Goal: Task Accomplishment & Management: Complete application form

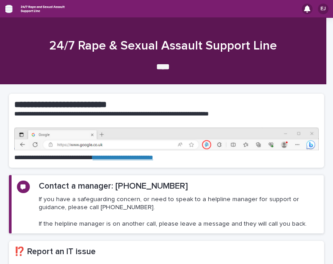
click at [9, 9] on icon "button" at bounding box center [8, 9] width 7 height 8
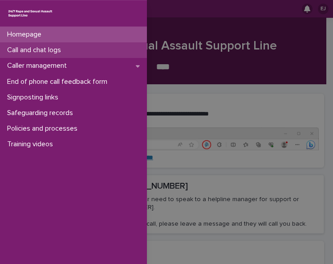
click at [52, 48] on p "Call and chat logs" at bounding box center [36, 50] width 65 height 8
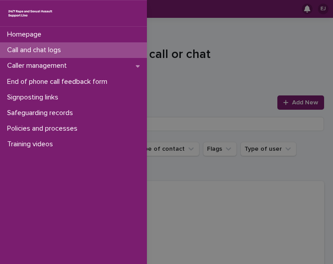
click at [287, 49] on div "Homepage Call and chat logs Caller management End of phone call feedback form S…" at bounding box center [166, 132] width 333 height 264
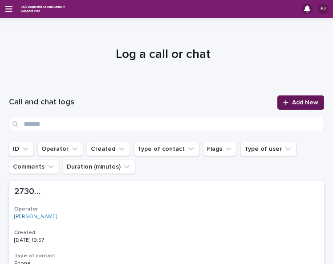
click at [299, 102] on span "Add New" at bounding box center [305, 102] width 26 height 6
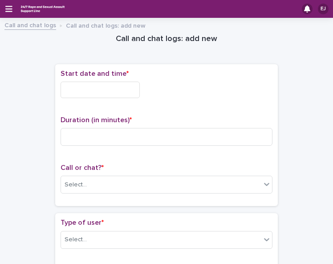
click at [112, 89] on input "text" at bounding box center [100, 90] width 79 height 16
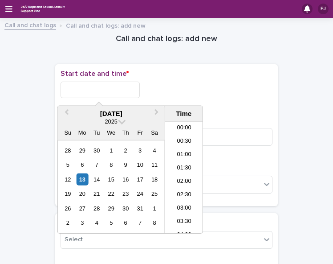
scroll to position [379, 0]
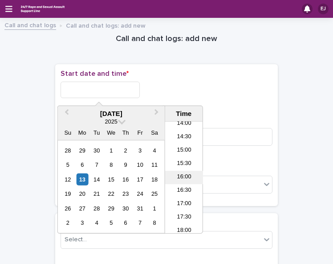
click at [181, 175] on li "16:00" at bounding box center [184, 177] width 38 height 13
type input "**********"
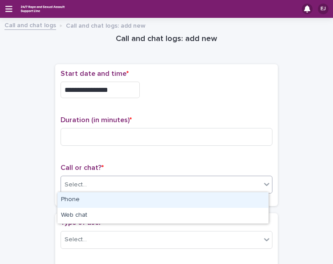
click at [181, 176] on div "Select..." at bounding box center [167, 185] width 212 height 18
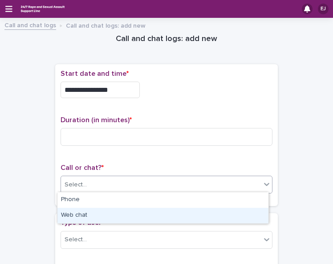
click at [176, 213] on div "Web chat" at bounding box center [162, 216] width 211 height 16
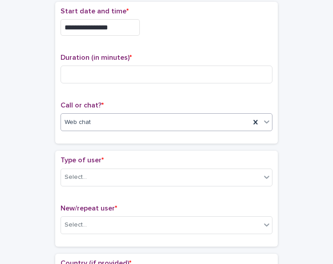
scroll to position [70, 0]
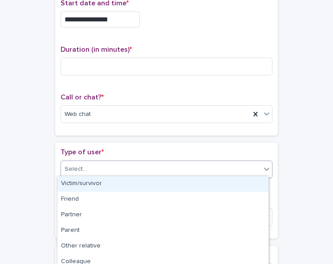
click at [243, 170] on div "Select..." at bounding box center [161, 169] width 200 height 15
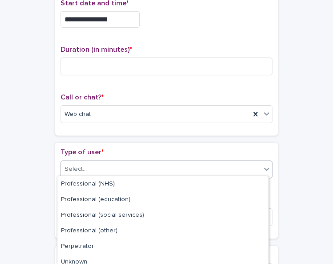
scroll to position [146, 0]
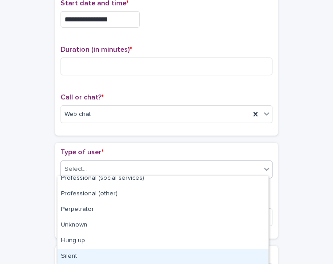
click at [213, 254] on div "Silent" at bounding box center [162, 257] width 211 height 16
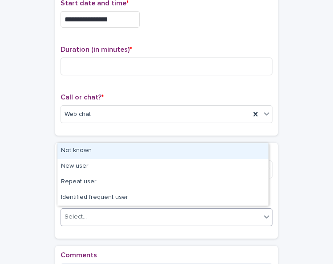
click at [225, 213] on div "Select..." at bounding box center [161, 216] width 200 height 15
click at [218, 150] on div "Not known" at bounding box center [162, 151] width 211 height 16
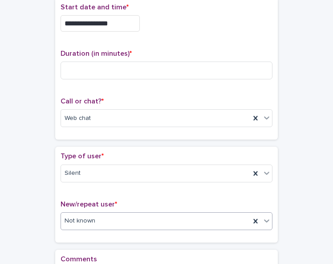
scroll to position [55, 0]
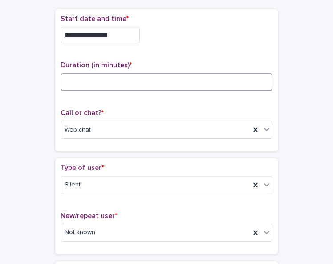
click at [195, 82] on input at bounding box center [167, 82] width 212 height 18
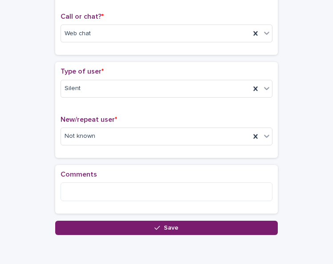
scroll to position [153, 0]
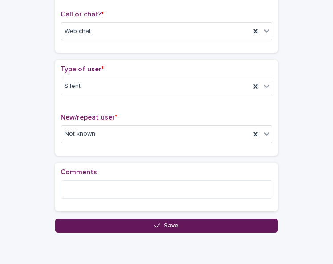
type input "**"
click at [170, 224] on span "Save" at bounding box center [171, 225] width 15 height 6
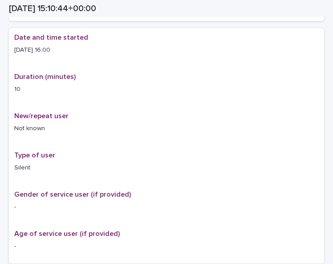
scroll to position [163, 0]
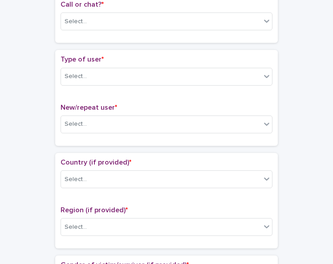
drag, startPoint x: 329, startPoint y: 75, endPoint x: 311, endPoint y: 41, distance: 38.7
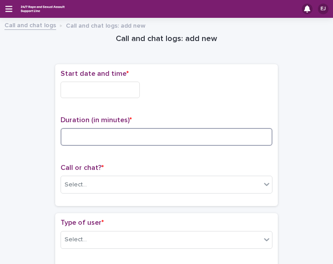
click at [122, 135] on input at bounding box center [167, 137] width 212 height 18
type input "*"
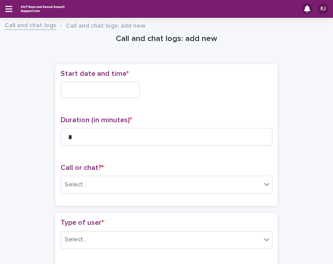
click at [127, 90] on input "text" at bounding box center [100, 90] width 79 height 16
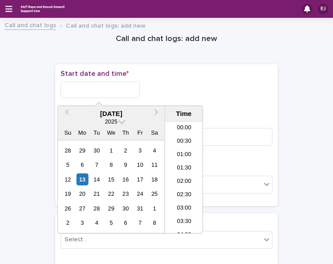
scroll to position [379, 0]
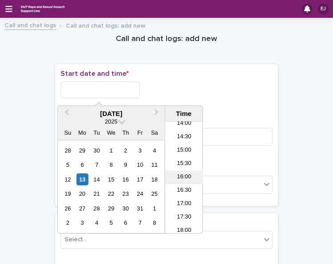
click at [186, 176] on li "16:00" at bounding box center [184, 177] width 38 height 13
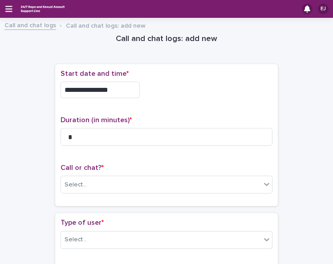
click at [118, 89] on input "**********" at bounding box center [100, 90] width 79 height 16
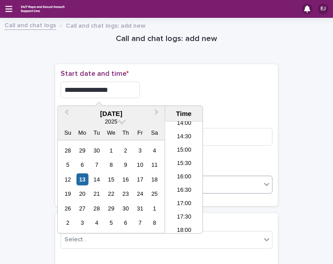
type input "**********"
click at [225, 180] on div "Select..." at bounding box center [161, 184] width 200 height 15
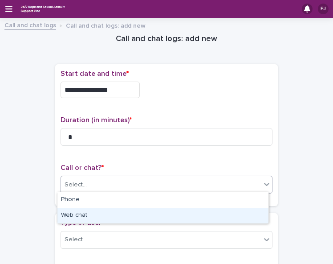
click at [221, 208] on div "Web chat" at bounding box center [162, 216] width 211 height 16
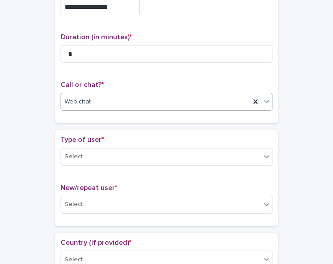
scroll to position [96, 0]
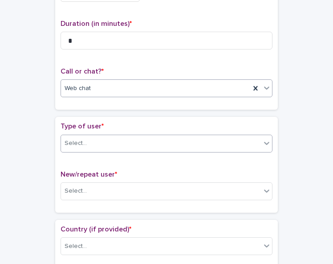
click at [235, 143] on div "Select..." at bounding box center [161, 143] width 200 height 15
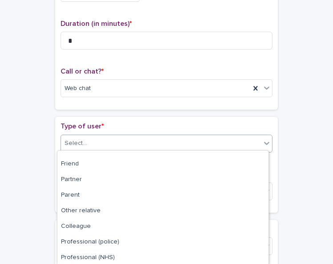
scroll to position [120, 0]
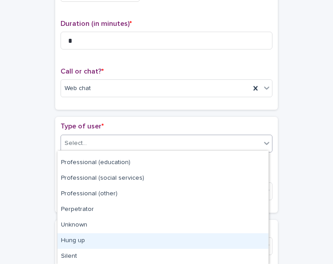
click at [241, 234] on div "Hung up" at bounding box center [162, 241] width 211 height 16
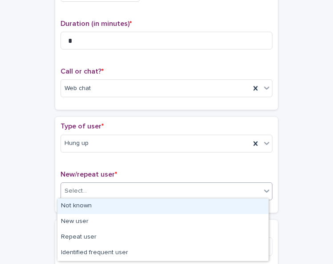
click at [226, 191] on div "Select..." at bounding box center [161, 191] width 200 height 15
click at [226, 202] on div "Not known" at bounding box center [162, 206] width 211 height 16
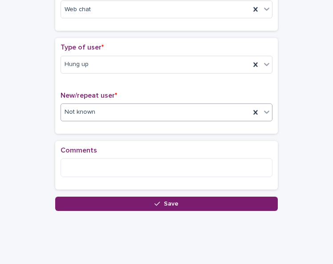
scroll to position [183, 0]
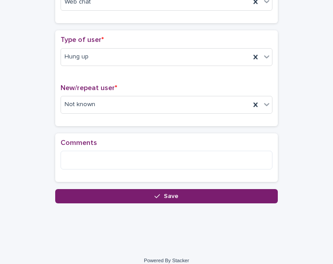
click at [215, 193] on button "Save" at bounding box center [166, 196] width 223 height 14
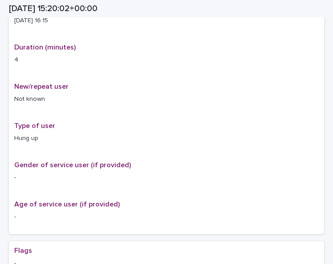
scroll to position [193, 0]
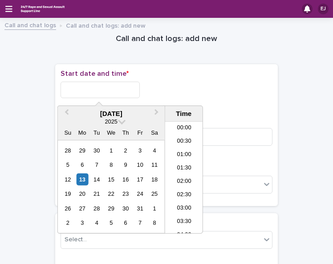
click at [127, 89] on input "text" at bounding box center [100, 90] width 79 height 16
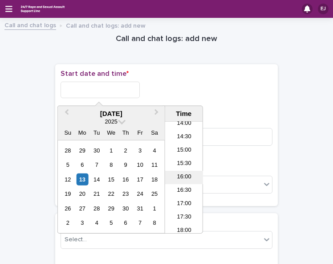
click at [185, 176] on li "16:00" at bounding box center [184, 177] width 38 height 13
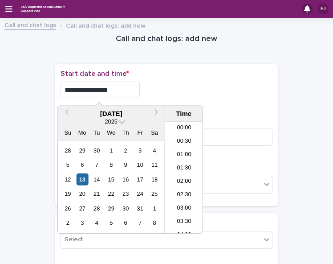
click at [118, 88] on input "**********" at bounding box center [100, 90] width 79 height 16
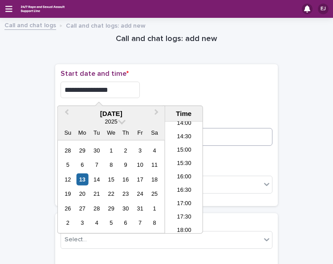
type input "**********"
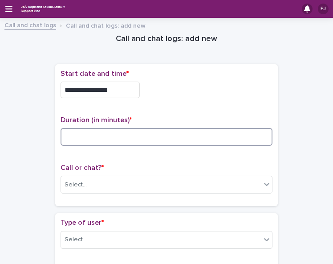
click at [223, 132] on input at bounding box center [167, 137] width 212 height 18
type input "*"
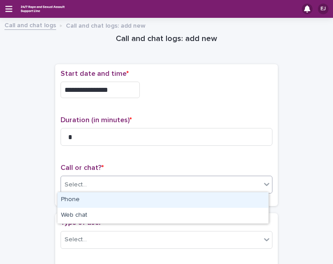
click at [210, 182] on div "Select..." at bounding box center [161, 184] width 200 height 15
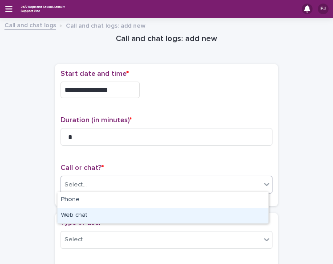
click at [211, 211] on div "Web chat" at bounding box center [162, 216] width 211 height 16
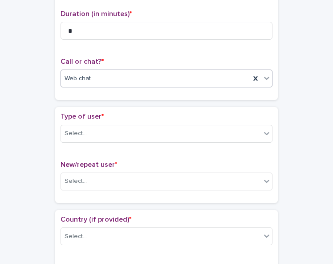
scroll to position [108, 0]
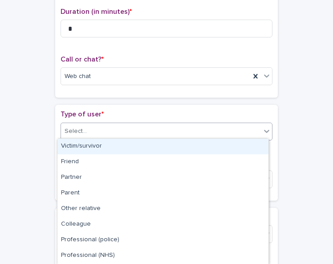
click at [231, 127] on div "Select..." at bounding box center [161, 131] width 200 height 15
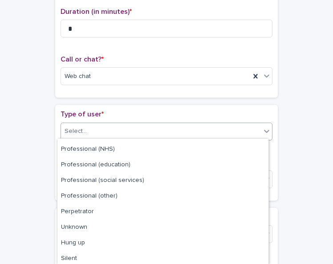
scroll to position [108, 0]
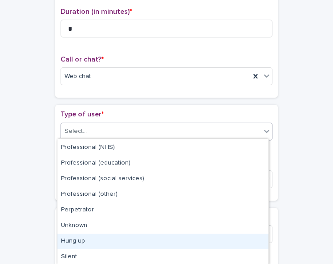
click at [168, 241] on div "Hung up" at bounding box center [162, 242] width 211 height 16
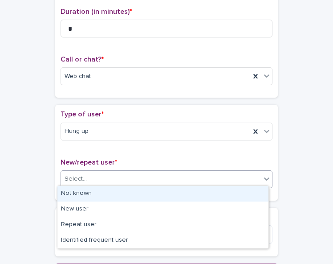
click at [190, 173] on div "Select..." at bounding box center [161, 179] width 200 height 15
click at [187, 193] on div "Not known" at bounding box center [162, 194] width 211 height 16
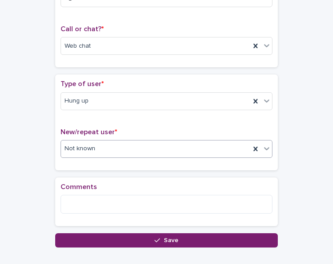
scroll to position [152, 0]
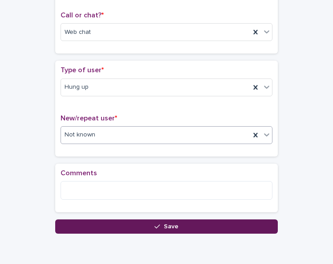
click at [179, 226] on button "Save" at bounding box center [166, 226] width 223 height 14
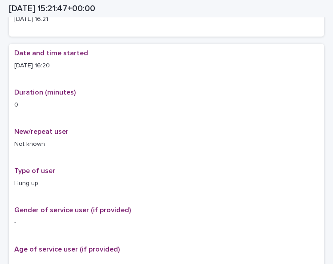
scroll to position [158, 0]
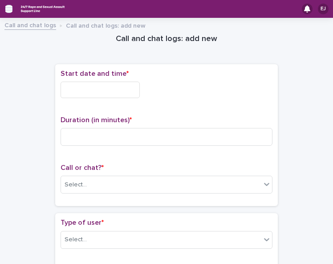
click at [8, 9] on icon "button" at bounding box center [8, 9] width 7 height 6
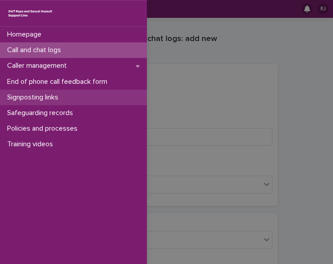
click at [113, 96] on div "Signposting links" at bounding box center [73, 98] width 147 height 16
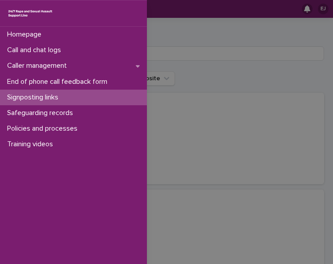
click at [215, 59] on div "Homepage Call and chat logs Caller management End of phone call feedback form S…" at bounding box center [166, 132] width 333 height 264
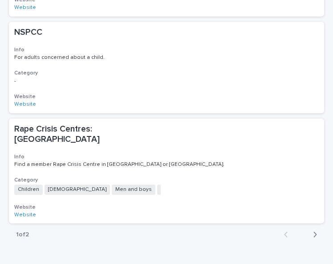
scroll to position [930, 0]
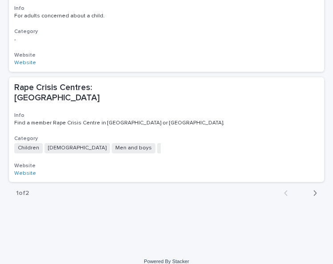
click at [314, 190] on icon "button" at bounding box center [315, 192] width 3 height 5
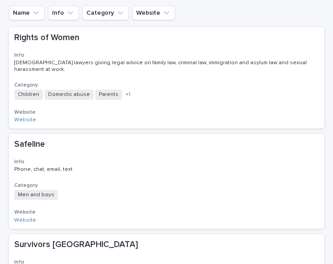
scroll to position [64, 0]
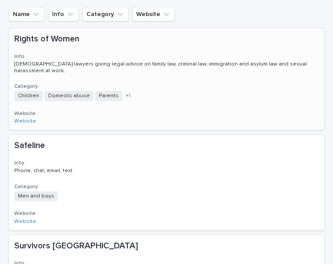
click at [72, 40] on p "Rights of Women" at bounding box center [92, 39] width 156 height 10
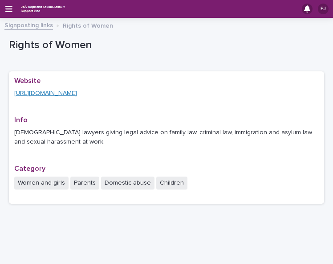
click at [76, 92] on link "[URL][DOMAIN_NAME]" at bounding box center [45, 93] width 63 height 6
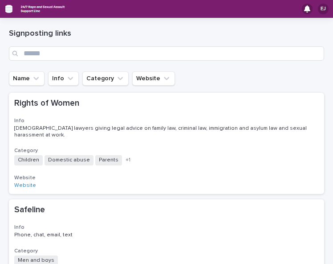
click at [11, 6] on icon "button" at bounding box center [8, 9] width 7 height 6
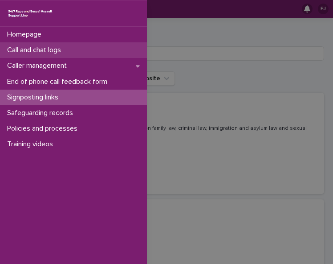
click at [43, 49] on p "Call and chat logs" at bounding box center [36, 50] width 65 height 8
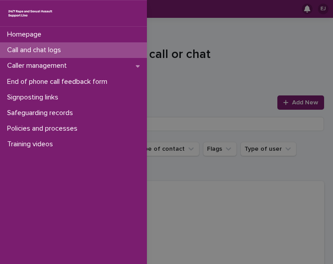
click at [193, 35] on div "Homepage Call and chat logs Caller management End of phone call feedback form S…" at bounding box center [166, 132] width 333 height 264
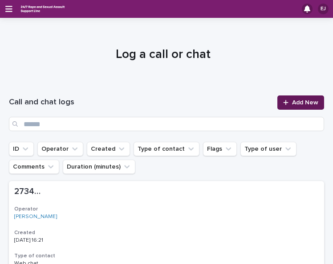
click at [308, 101] on span "Add New" at bounding box center [305, 102] width 26 height 6
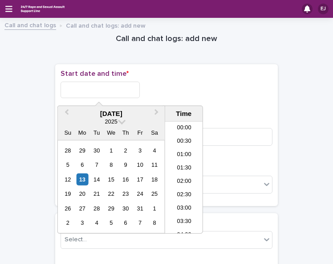
click at [119, 88] on input "text" at bounding box center [100, 90] width 79 height 16
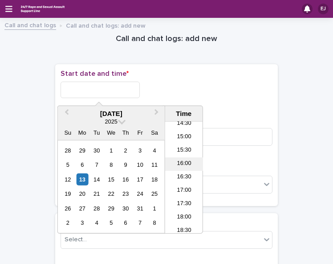
click at [187, 163] on li "16:00" at bounding box center [184, 163] width 38 height 13
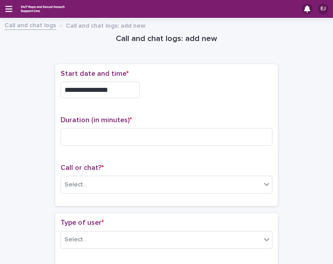
click at [116, 90] on input "**********" at bounding box center [100, 90] width 79 height 16
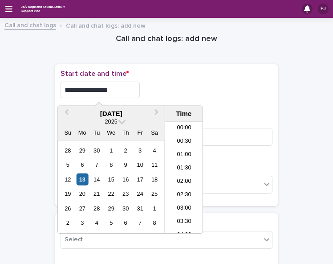
scroll to position [379, 0]
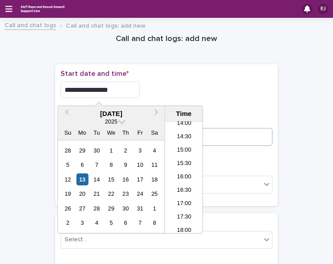
type input "**********"
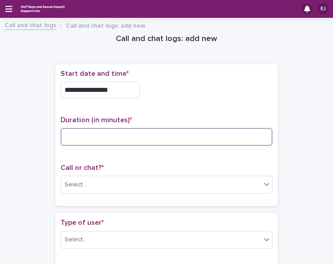
click at [233, 135] on input at bounding box center [167, 137] width 212 height 18
type input "**"
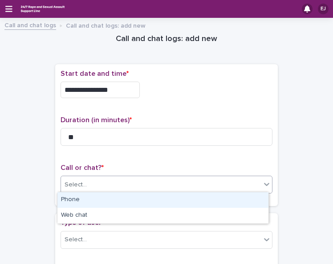
click at [245, 183] on div "Select..." at bounding box center [161, 184] width 200 height 15
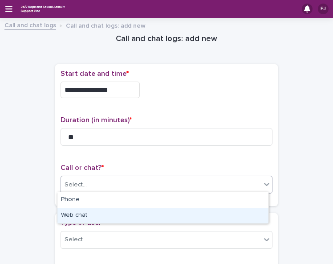
click at [243, 213] on div "Web chat" at bounding box center [162, 216] width 211 height 16
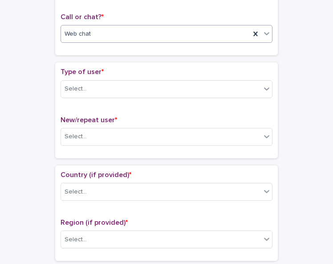
scroll to position [158, 0]
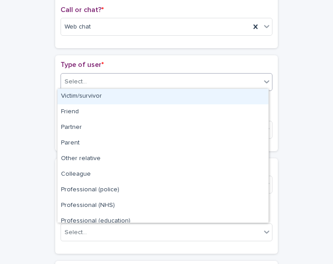
click at [254, 76] on div "Select..." at bounding box center [161, 81] width 200 height 15
click at [238, 95] on div "Victim/survivor" at bounding box center [162, 97] width 211 height 16
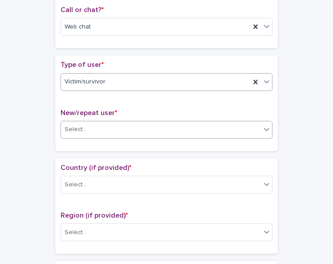
click at [232, 126] on div "Select..." at bounding box center [161, 129] width 200 height 15
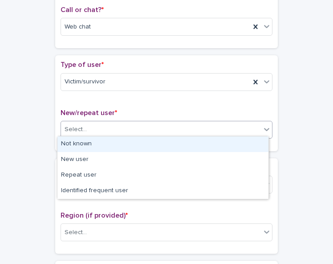
click at [230, 144] on div "Not known" at bounding box center [162, 144] width 211 height 16
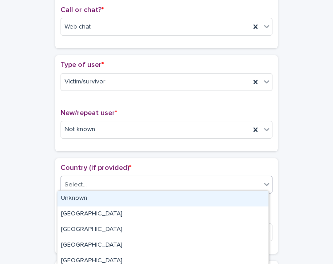
click at [228, 183] on div "Select..." at bounding box center [161, 184] width 200 height 15
click at [228, 198] on div "Unknown" at bounding box center [162, 199] width 211 height 16
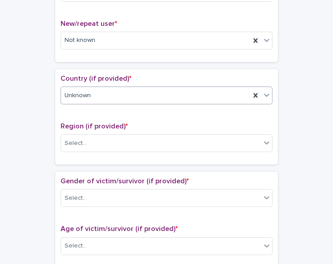
scroll to position [269, 0]
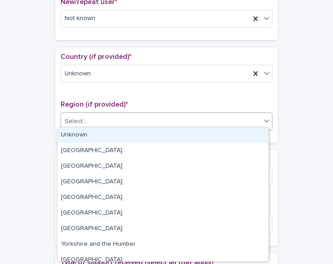
click at [251, 117] on div "Select..." at bounding box center [161, 121] width 200 height 15
click at [248, 133] on div "Unknown" at bounding box center [162, 135] width 211 height 16
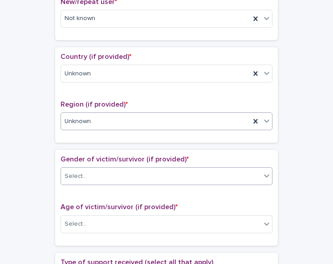
click at [245, 170] on div "Select..." at bounding box center [161, 176] width 200 height 15
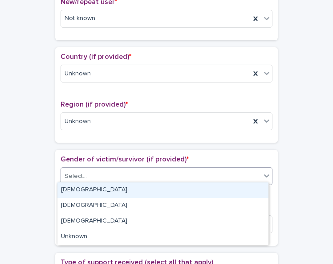
click at [242, 191] on div "[DEMOGRAPHIC_DATA]" at bounding box center [162, 190] width 211 height 16
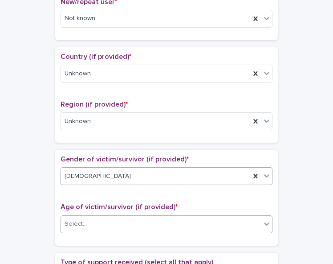
click at [238, 221] on div "Select..." at bounding box center [161, 224] width 200 height 15
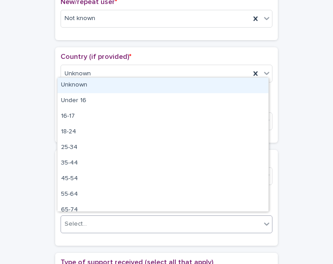
click at [241, 82] on div "Unknown" at bounding box center [162, 86] width 211 height 16
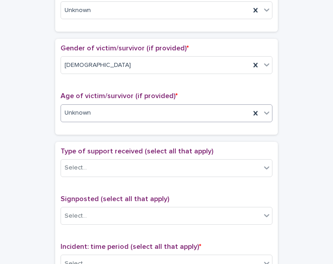
scroll to position [386, 0]
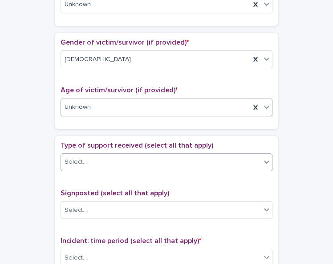
click at [252, 159] on div "Select..." at bounding box center [161, 162] width 200 height 15
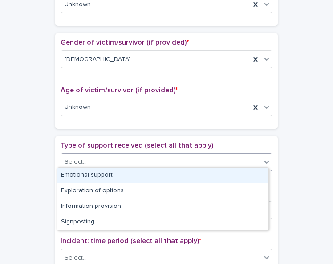
click at [249, 174] on div "Emotional support" at bounding box center [162, 176] width 211 height 16
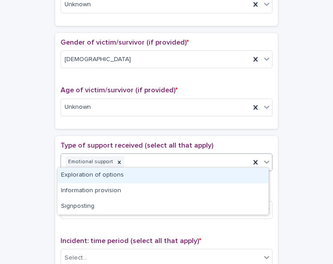
click at [264, 160] on icon at bounding box center [266, 161] width 5 height 3
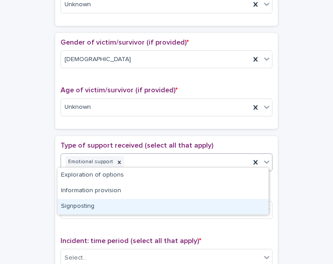
click at [249, 205] on div "Signposting" at bounding box center [162, 207] width 211 height 16
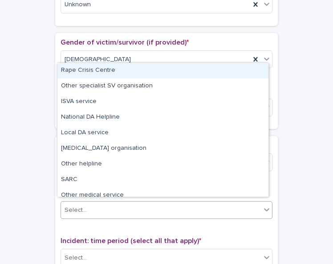
click at [249, 205] on div "Select..." at bounding box center [161, 210] width 200 height 15
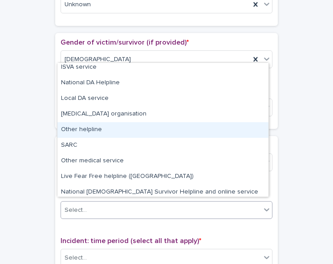
scroll to position [53, 0]
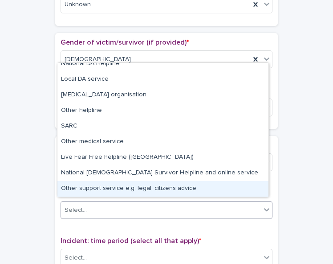
click at [238, 193] on div "Other support service e.g. legal, citizens advice" at bounding box center [162, 189] width 211 height 16
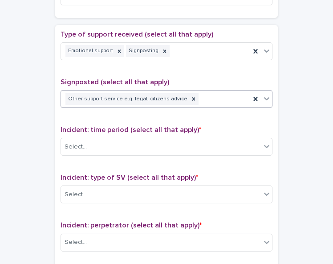
scroll to position [505, 0]
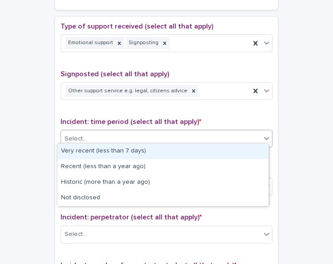
click at [234, 139] on div "Select..." at bounding box center [161, 138] width 200 height 15
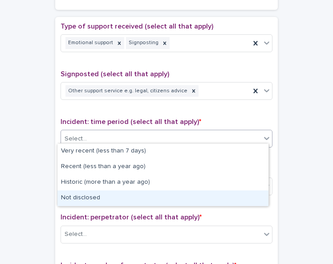
click at [223, 201] on div "Not disclosed" at bounding box center [162, 198] width 211 height 16
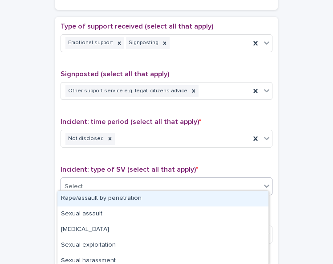
click at [226, 180] on div "Select..." at bounding box center [161, 186] width 200 height 15
click at [222, 198] on div "Rape/assault by penetration" at bounding box center [162, 199] width 211 height 16
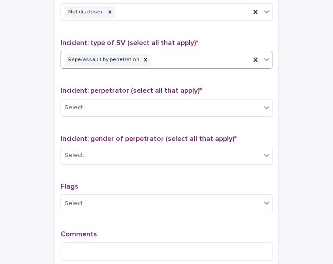
scroll to position [639, 0]
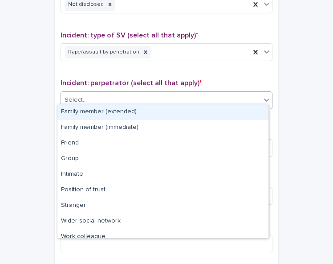
click at [235, 93] on div "Select..." at bounding box center [161, 100] width 200 height 15
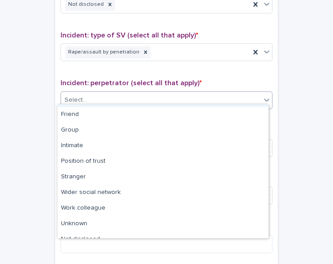
scroll to position [38, 0]
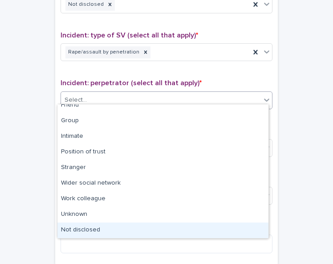
click at [228, 227] on div "Not disclosed" at bounding box center [162, 230] width 211 height 16
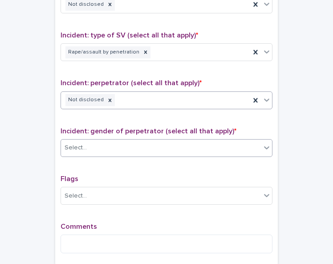
click at [242, 140] on div "Select..." at bounding box center [161, 147] width 200 height 15
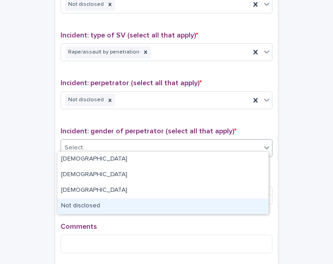
click at [226, 201] on div "Not disclosed" at bounding box center [162, 206] width 211 height 16
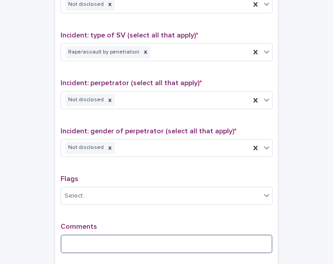
click at [99, 237] on textarea at bounding box center [167, 243] width 212 height 19
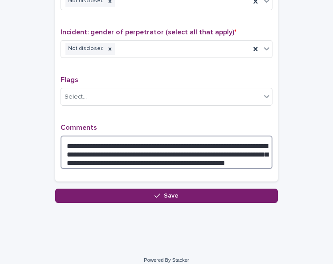
scroll to position [741, 0]
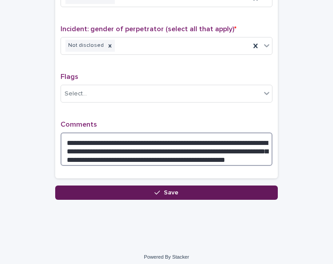
type textarea "**********"
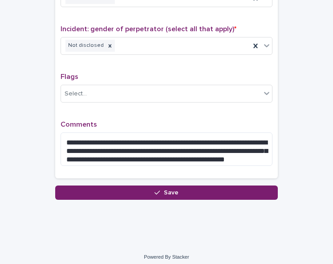
click at [171, 189] on span "Save" at bounding box center [171, 192] width 15 height 6
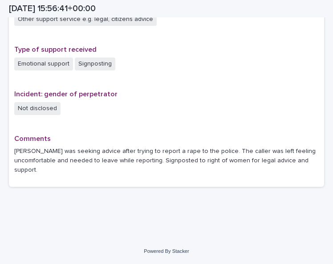
scroll to position [597, 0]
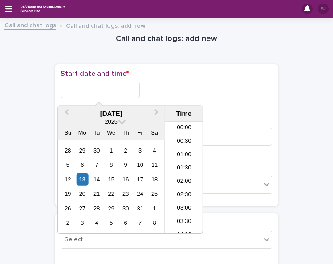
click at [83, 90] on input "text" at bounding box center [100, 90] width 79 height 16
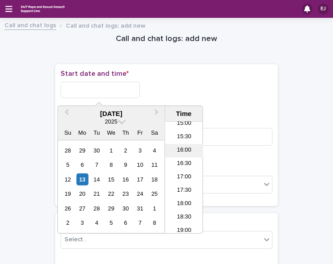
click at [191, 150] on li "16:00" at bounding box center [184, 150] width 38 height 13
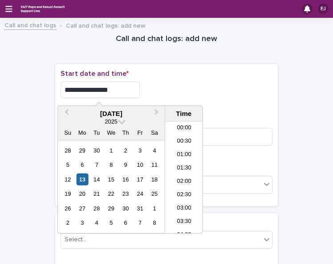
click at [119, 89] on input "**********" at bounding box center [100, 90] width 79 height 16
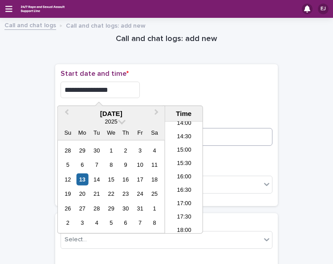
type input "**********"
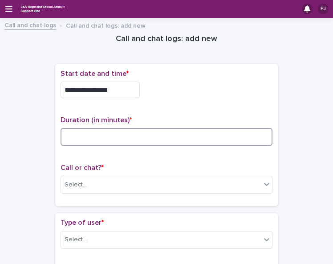
click at [239, 135] on input at bounding box center [167, 137] width 212 height 18
type input "*"
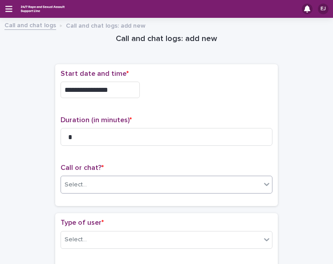
click at [245, 180] on div "Select..." at bounding box center [161, 184] width 200 height 15
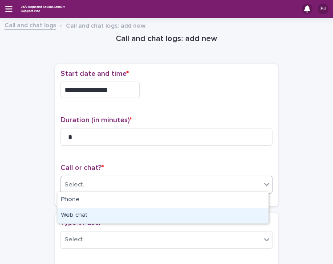
click at [242, 216] on div "Web chat" at bounding box center [162, 216] width 211 height 16
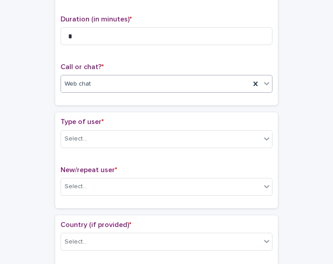
scroll to position [106, 0]
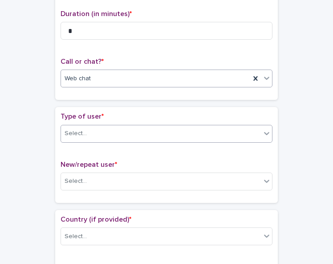
click at [254, 127] on div "Select..." at bounding box center [161, 133] width 200 height 15
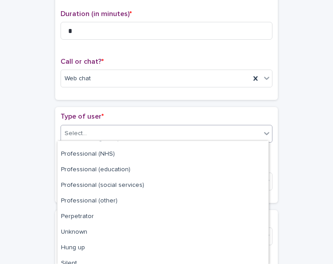
scroll to position [111, 0]
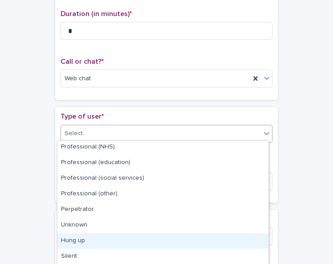
click at [205, 237] on div "Hung up" at bounding box center [162, 241] width 211 height 16
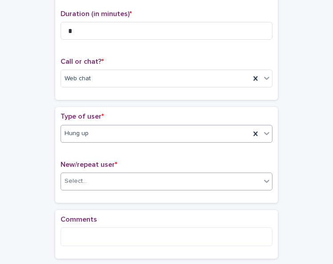
click at [217, 180] on div "Select..." at bounding box center [161, 181] width 200 height 15
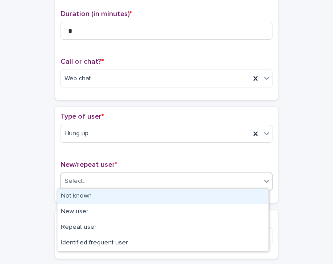
click at [210, 196] on div "Not known" at bounding box center [162, 197] width 211 height 16
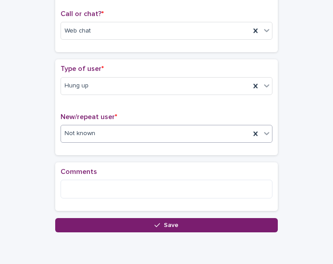
scroll to position [154, 0]
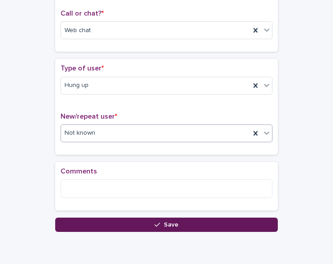
click at [199, 222] on button "Save" at bounding box center [166, 224] width 223 height 14
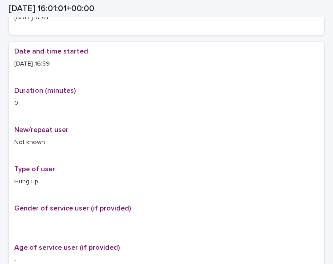
scroll to position [160, 0]
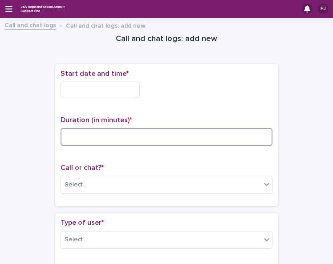
click at [93, 139] on input at bounding box center [167, 137] width 212 height 18
type input "**"
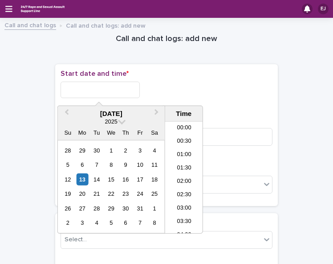
click at [124, 86] on input "text" at bounding box center [100, 90] width 79 height 16
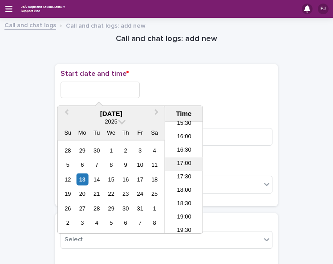
click at [183, 164] on li "17:00" at bounding box center [184, 163] width 38 height 13
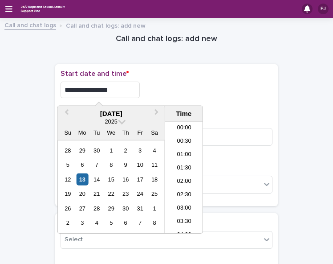
click at [113, 90] on input "**********" at bounding box center [100, 90] width 79 height 16
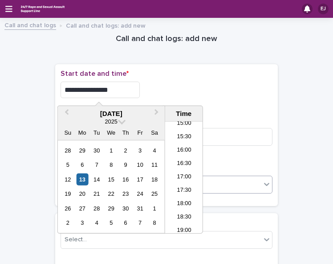
type input "**********"
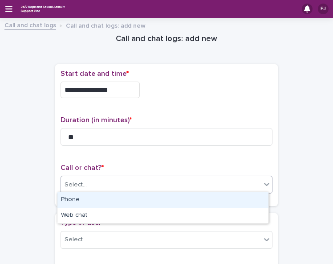
click at [238, 182] on div "Select..." at bounding box center [161, 184] width 200 height 15
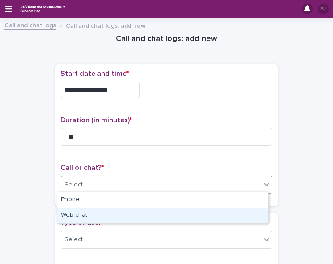
click at [230, 216] on div "Web chat" at bounding box center [162, 216] width 211 height 16
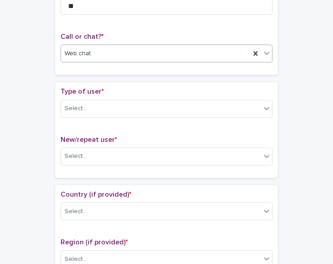
scroll to position [134, 0]
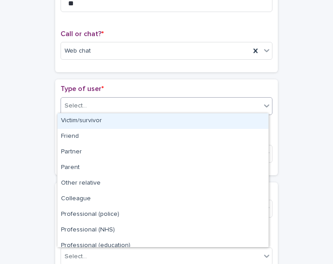
click at [250, 100] on div "Select..." at bounding box center [161, 105] width 200 height 15
click at [244, 123] on div "Victim/survivor" at bounding box center [162, 121] width 211 height 16
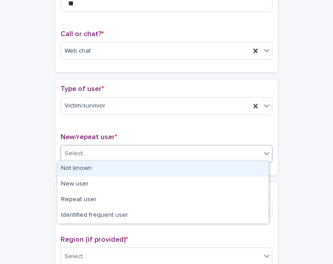
click at [240, 155] on div "Select..." at bounding box center [161, 153] width 200 height 15
click at [240, 168] on div "Not known" at bounding box center [162, 169] width 211 height 16
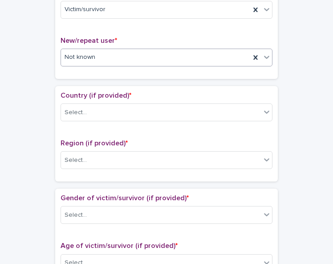
scroll to position [232, 0]
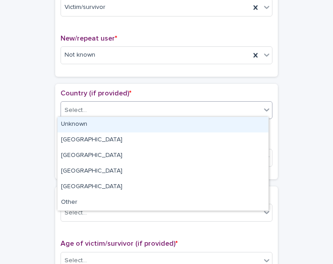
click at [263, 108] on icon at bounding box center [267, 109] width 9 height 9
click at [250, 123] on div "Unknown" at bounding box center [162, 125] width 211 height 16
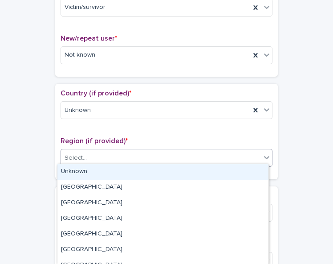
click at [245, 151] on div "Select..." at bounding box center [161, 158] width 200 height 15
click at [240, 170] on div "Unknown" at bounding box center [162, 172] width 211 height 16
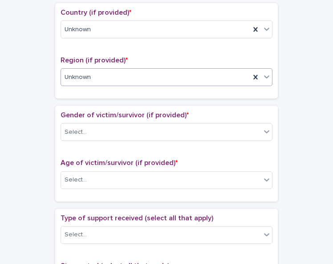
scroll to position [340, 0]
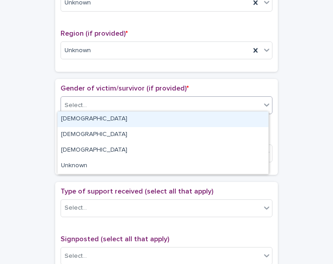
click at [263, 105] on icon at bounding box center [267, 104] width 9 height 9
click at [255, 118] on div "[DEMOGRAPHIC_DATA]" at bounding box center [162, 119] width 211 height 16
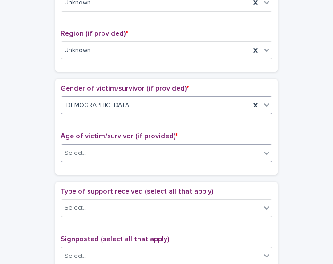
click at [255, 147] on div "Select..." at bounding box center [161, 153] width 200 height 15
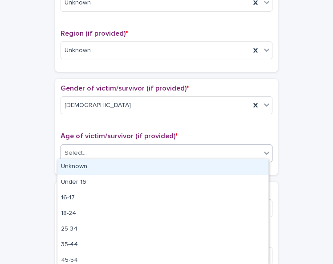
click at [253, 167] on div "Unknown" at bounding box center [162, 167] width 211 height 16
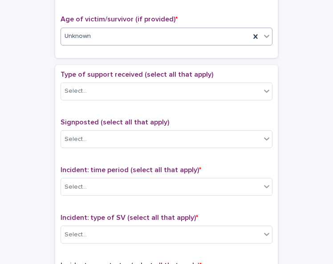
scroll to position [459, 0]
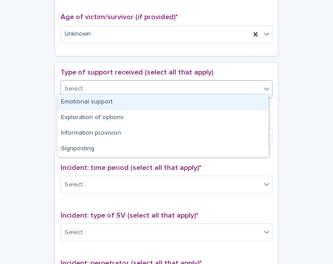
click at [251, 88] on div "Select..." at bounding box center [161, 89] width 200 height 15
click at [248, 101] on div "Emotional support" at bounding box center [162, 102] width 211 height 16
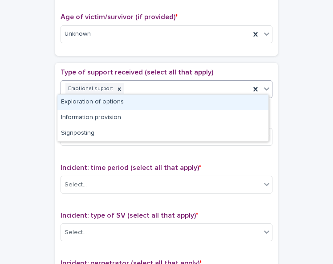
click at [263, 86] on icon at bounding box center [267, 88] width 9 height 9
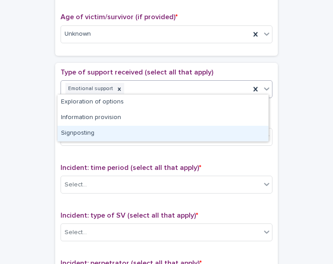
click at [252, 130] on div "Signposting" at bounding box center [162, 134] width 211 height 16
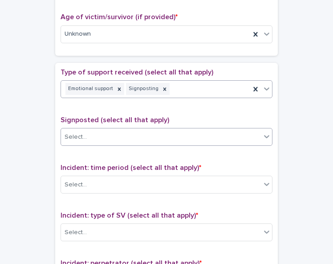
click at [253, 131] on div "Select..." at bounding box center [161, 137] width 200 height 15
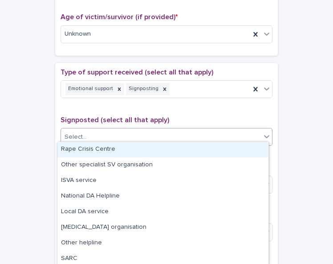
click at [253, 150] on div "Rape Crisis Centre" at bounding box center [162, 150] width 211 height 16
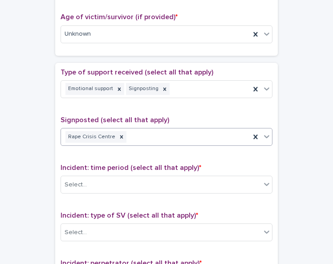
click at [264, 135] on icon at bounding box center [266, 136] width 5 height 3
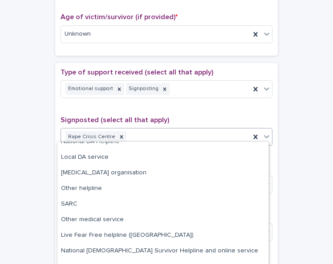
scroll to position [49, 0]
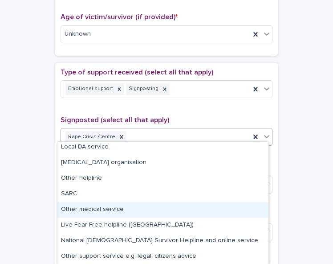
click at [231, 206] on div "Other medical service" at bounding box center [162, 210] width 211 height 16
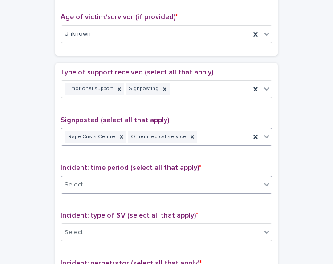
click at [237, 180] on div "Select..." at bounding box center [161, 184] width 200 height 15
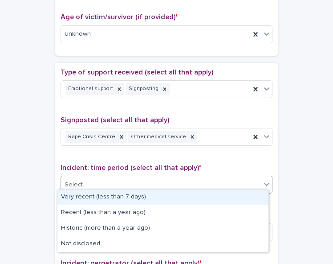
click at [237, 194] on div "Very recent (less than 7 days)" at bounding box center [162, 197] width 211 height 16
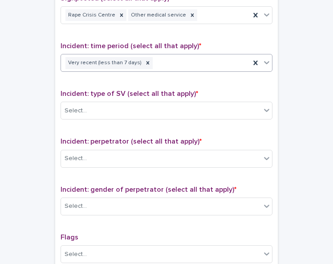
scroll to position [589, 0]
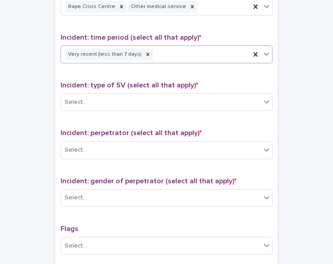
click at [263, 52] on icon at bounding box center [267, 53] width 9 height 9
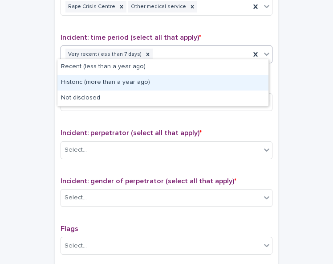
click at [261, 87] on div "Historic (more than a year ago)" at bounding box center [162, 83] width 211 height 16
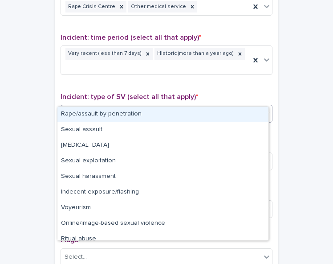
click at [263, 109] on icon at bounding box center [267, 113] width 9 height 9
click at [257, 111] on div "Rape/assault by penetration" at bounding box center [162, 115] width 211 height 16
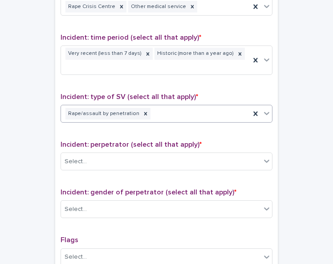
click at [266, 109] on icon at bounding box center [267, 113] width 9 height 9
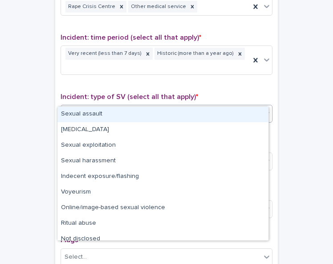
click at [248, 113] on div "Sexual assault" at bounding box center [162, 115] width 211 height 16
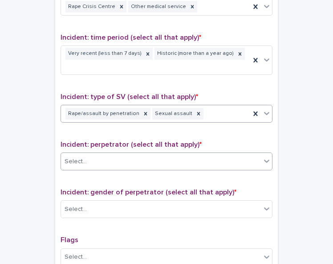
click at [250, 154] on div "Select..." at bounding box center [161, 161] width 200 height 15
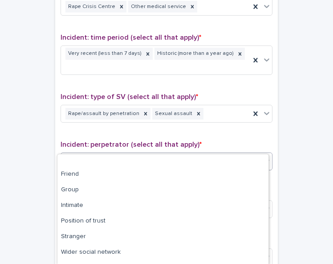
scroll to position [62, 0]
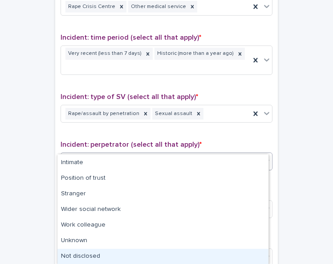
click at [216, 252] on div "Not disclosed" at bounding box center [162, 257] width 211 height 16
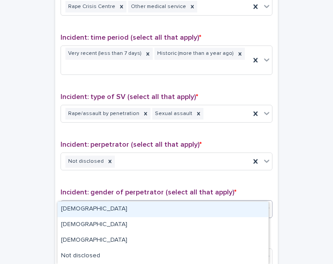
click at [213, 202] on div "Select..." at bounding box center [161, 209] width 200 height 15
click at [213, 208] on div "[DEMOGRAPHIC_DATA]" at bounding box center [162, 209] width 211 height 16
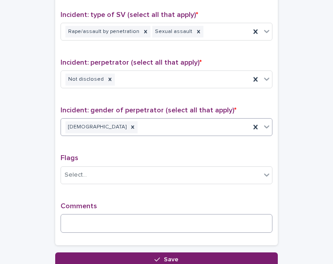
scroll to position [680, 0]
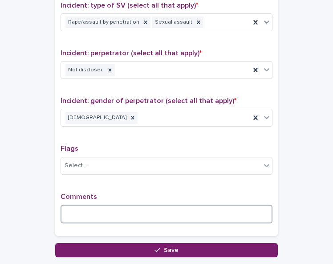
click at [78, 205] on textarea at bounding box center [167, 214] width 212 height 19
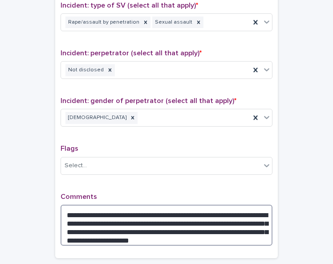
type textarea "**********"
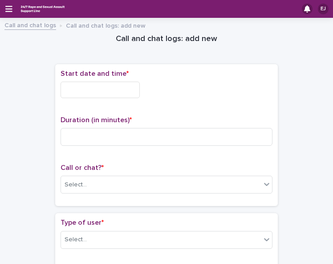
click at [9, 7] on icon "button" at bounding box center [8, 9] width 7 height 8
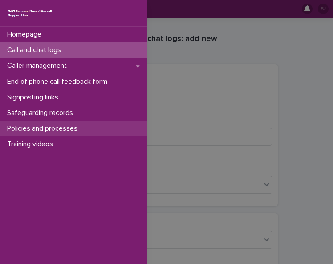
click at [64, 127] on p "Policies and processes" at bounding box center [44, 128] width 81 height 8
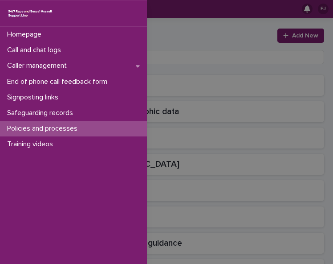
click at [184, 37] on div "Homepage Call and chat logs Caller management End of phone call feedback form S…" at bounding box center [166, 132] width 333 height 264
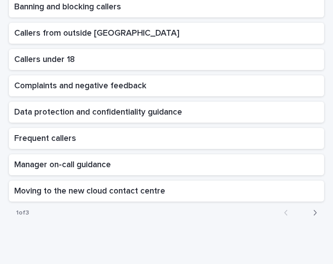
scroll to position [132, 0]
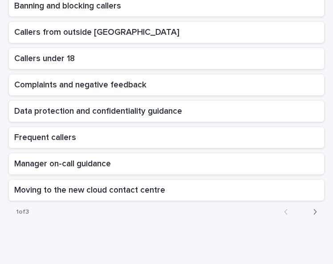
click at [314, 211] on icon "button" at bounding box center [315, 211] width 3 height 5
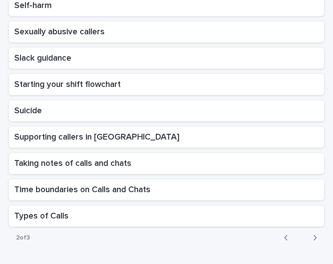
scroll to position [111, 0]
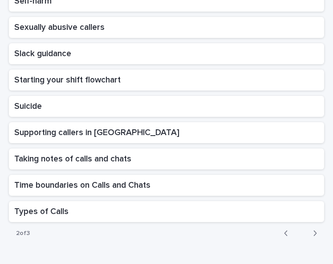
drag, startPoint x: 308, startPoint y: 231, endPoint x: 246, endPoint y: 248, distance: 63.9
click at [246, 248] on div "Loading... Saving… Loading... Saving… Choose a topic Add New Safeguarding Polic…" at bounding box center [166, 86] width 324 height 359
click at [313, 235] on icon "button" at bounding box center [315, 233] width 4 height 8
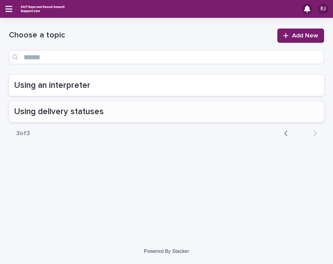
click at [281, 116] on p at bounding box center [166, 112] width 305 height 10
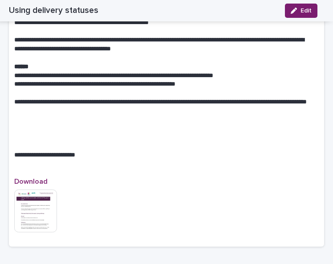
scroll to position [574, 0]
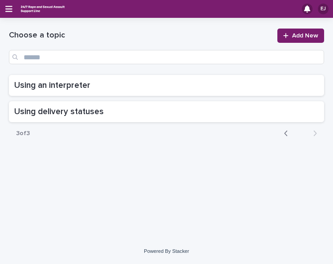
click at [286, 129] on icon "button" at bounding box center [286, 133] width 4 height 8
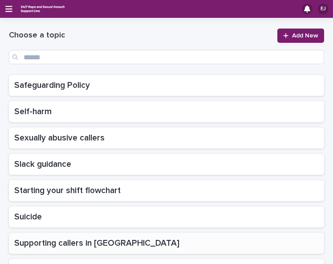
click at [147, 240] on p at bounding box center [166, 243] width 305 height 10
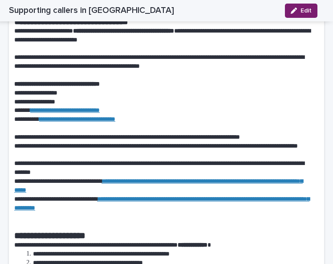
scroll to position [118, 0]
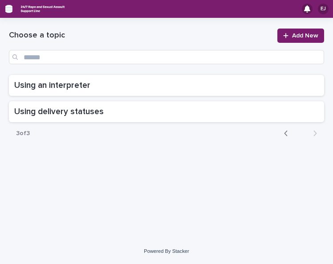
click at [8, 6] on icon "button" at bounding box center [8, 9] width 7 height 8
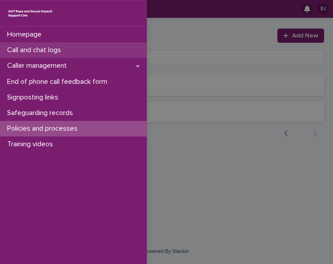
click at [40, 47] on p "Call and chat logs" at bounding box center [36, 50] width 65 height 8
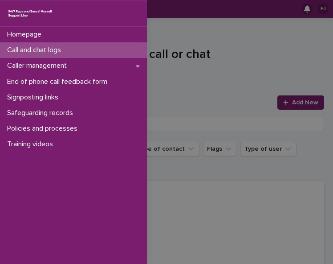
click at [230, 33] on div "Homepage Call and chat logs Caller management End of phone call feedback form S…" at bounding box center [166, 132] width 333 height 264
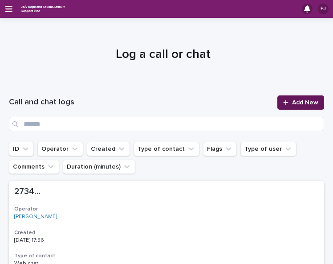
click at [295, 101] on span "Add New" at bounding box center [305, 102] width 26 height 6
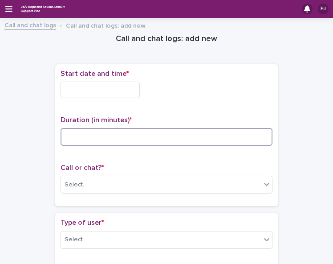
click at [106, 140] on input at bounding box center [167, 137] width 212 height 18
type input "**"
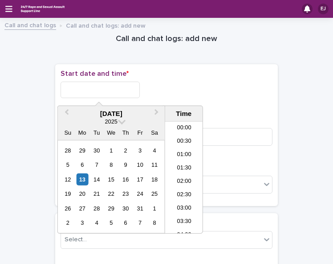
click at [111, 90] on input "text" at bounding box center [100, 90] width 79 height 16
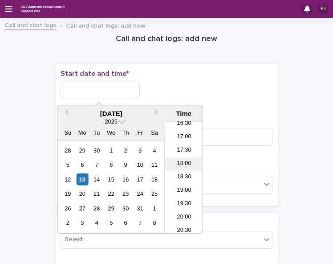
click at [182, 163] on li "18:00" at bounding box center [184, 163] width 38 height 13
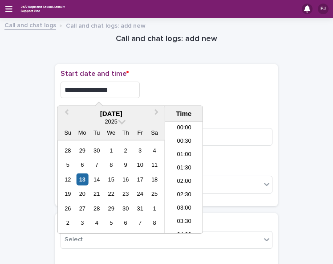
click at [124, 89] on input "**********" at bounding box center [100, 90] width 79 height 16
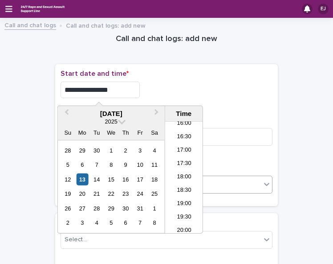
type input "**********"
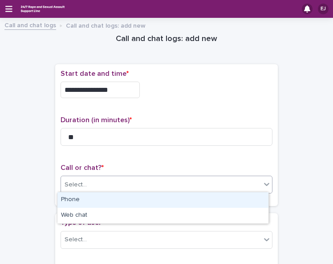
click at [252, 183] on div "Select..." at bounding box center [161, 184] width 200 height 15
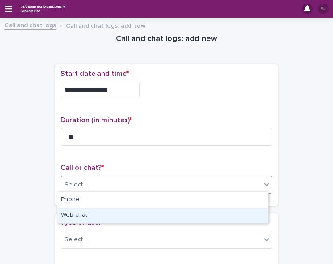
click at [248, 217] on div "Web chat" at bounding box center [162, 216] width 211 height 16
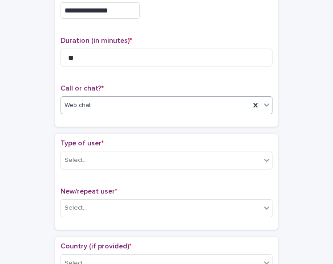
scroll to position [102, 0]
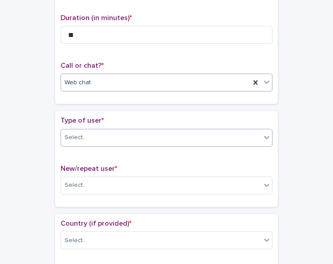
click at [249, 138] on div "Select..." at bounding box center [161, 137] width 200 height 15
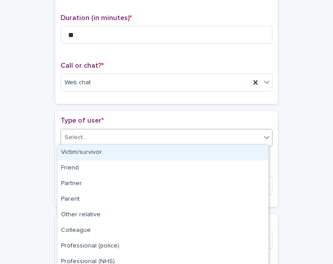
click at [241, 152] on div "Victim/survivor" at bounding box center [162, 153] width 211 height 16
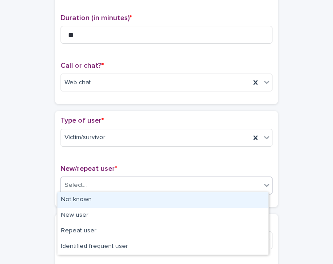
click at [237, 182] on div "Select..." at bounding box center [161, 185] width 200 height 15
click at [233, 198] on div "Not known" at bounding box center [162, 200] width 211 height 16
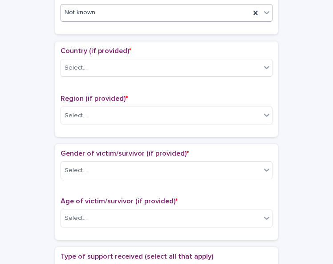
scroll to position [291, 0]
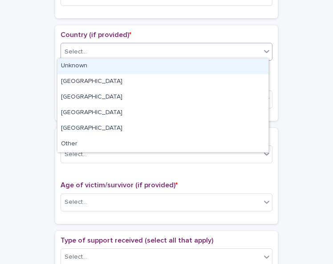
click at [249, 46] on div "Select..." at bounding box center [161, 52] width 200 height 15
click at [243, 65] on div "Unknown" at bounding box center [162, 66] width 211 height 16
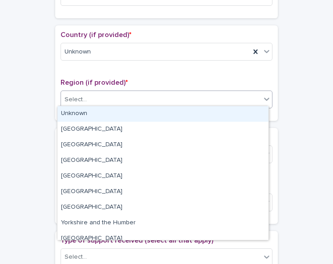
click at [242, 97] on div "Select..." at bounding box center [161, 99] width 200 height 15
click at [241, 116] on div "Unknown" at bounding box center [162, 114] width 211 height 16
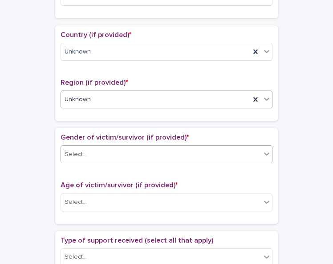
click at [241, 153] on div "Select..." at bounding box center [161, 154] width 200 height 15
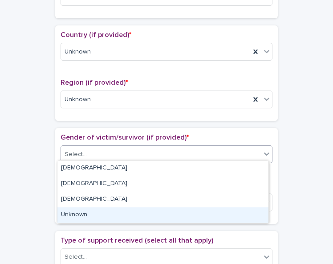
click at [235, 209] on div "Unknown" at bounding box center [162, 215] width 211 height 16
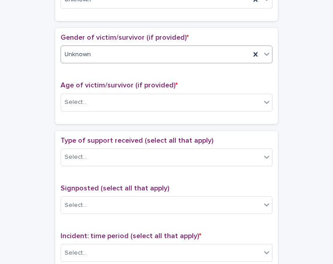
scroll to position [405, 0]
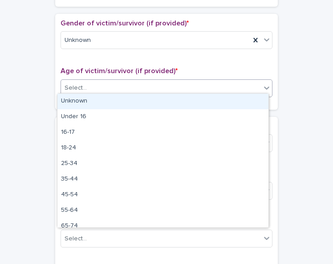
click at [262, 83] on div at bounding box center [267, 88] width 11 height 16
click at [251, 98] on div "Unknown" at bounding box center [162, 102] width 211 height 16
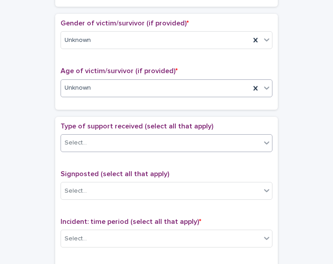
click at [249, 135] on div "Select..." at bounding box center [161, 142] width 200 height 15
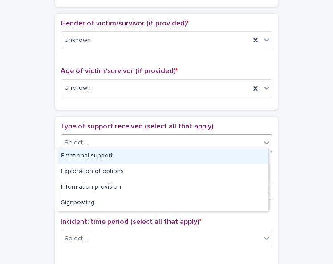
click at [238, 155] on div "Emotional support" at bounding box center [162, 156] width 211 height 16
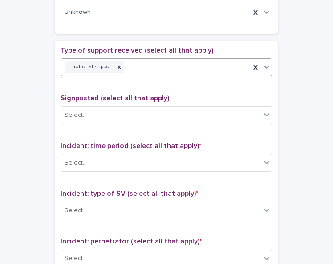
scroll to position [491, 0]
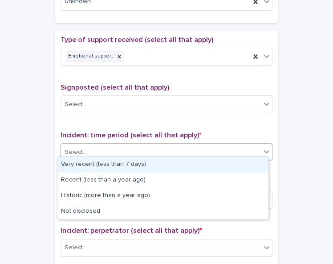
click at [230, 145] on div "Select..." at bounding box center [161, 152] width 200 height 15
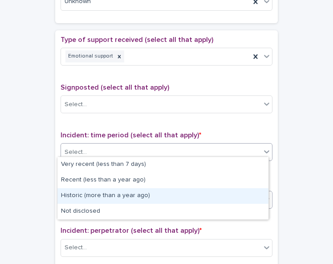
click at [226, 195] on div "Historic (more than a year ago)" at bounding box center [162, 196] width 211 height 16
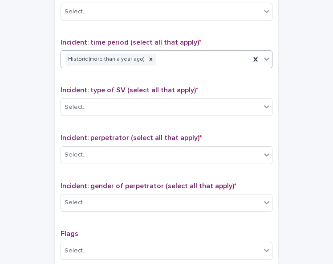
scroll to position [589, 0]
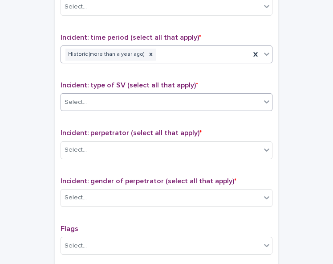
click at [256, 100] on div "Select..." at bounding box center [161, 102] width 200 height 15
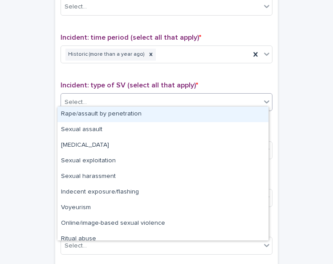
click at [245, 113] on div "Rape/assault by penetration" at bounding box center [162, 115] width 211 height 16
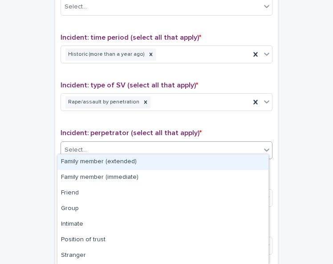
click at [246, 143] on div "Select..." at bounding box center [161, 150] width 200 height 15
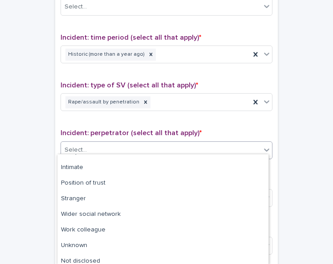
scroll to position [62, 0]
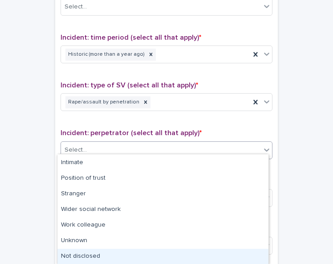
click at [225, 250] on div "Not disclosed" at bounding box center [162, 257] width 211 height 16
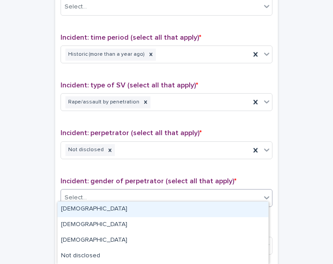
click at [220, 193] on div "Select..." at bounding box center [161, 197] width 200 height 15
click at [217, 209] on div "[DEMOGRAPHIC_DATA]" at bounding box center [162, 209] width 211 height 16
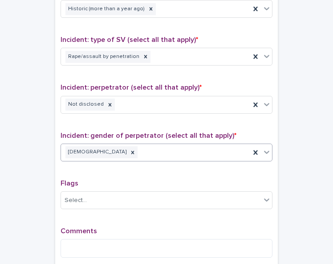
scroll to position [666, 0]
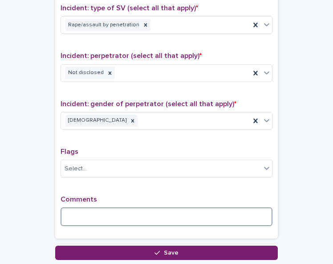
click at [99, 211] on textarea at bounding box center [167, 216] width 212 height 19
drag, startPoint x: 99, startPoint y: 211, endPoint x: 88, endPoint y: 211, distance: 11.1
click at [88, 211] on textarea at bounding box center [167, 216] width 212 height 19
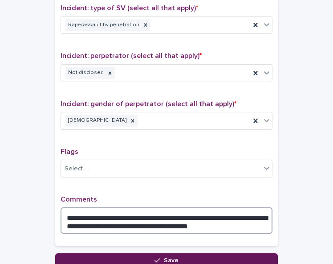
type textarea "**********"
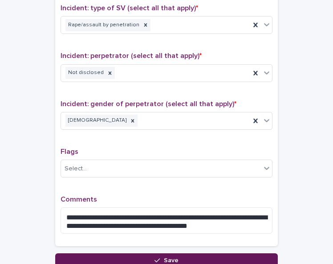
click at [218, 253] on button "Save" at bounding box center [166, 260] width 223 height 14
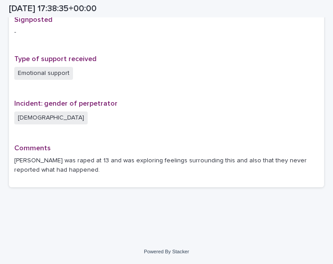
scroll to position [592, 0]
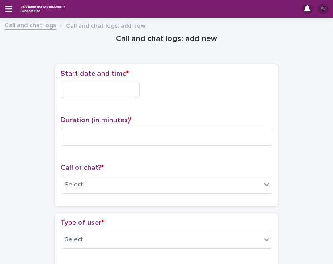
click at [120, 91] on input "text" at bounding box center [100, 90] width 79 height 16
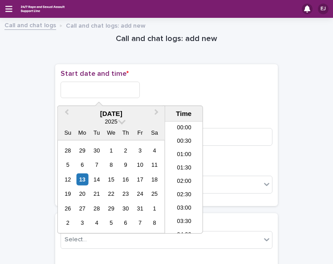
scroll to position [446, 0]
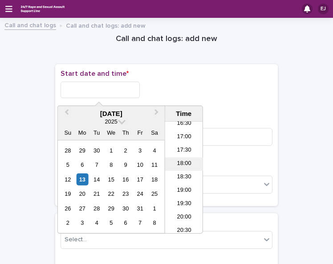
click at [174, 164] on li "18:00" at bounding box center [184, 163] width 38 height 13
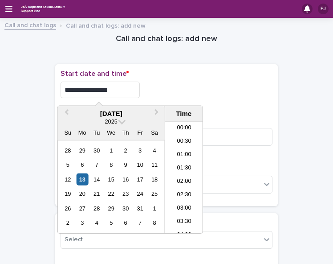
click at [121, 88] on input "**********" at bounding box center [100, 90] width 79 height 16
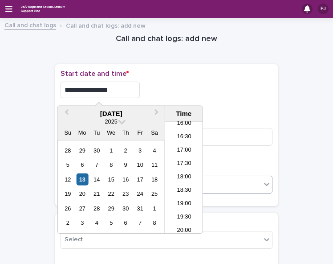
type input "**********"
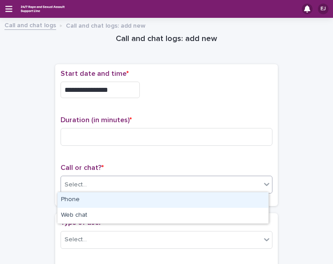
click at [263, 180] on icon at bounding box center [267, 184] width 9 height 9
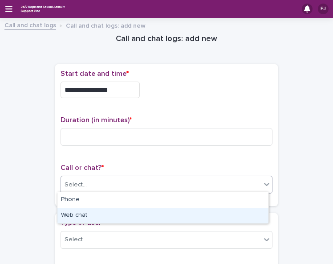
click at [254, 213] on div "Web chat" at bounding box center [162, 216] width 211 height 16
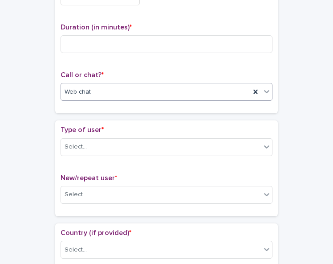
scroll to position [94, 0]
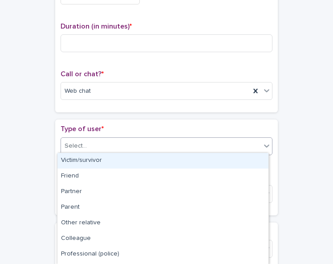
click at [263, 142] on icon at bounding box center [267, 145] width 9 height 9
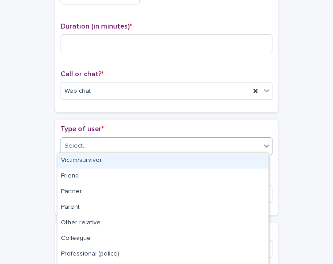
click at [146, 142] on div "Select..." at bounding box center [161, 146] width 200 height 15
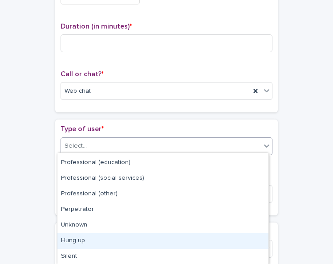
click at [175, 237] on div "Hung up" at bounding box center [162, 241] width 211 height 16
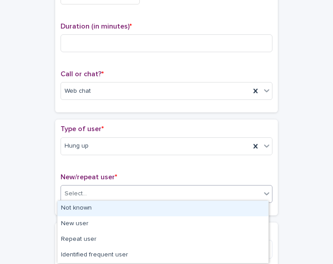
click at [214, 191] on div "Select..." at bounding box center [161, 193] width 200 height 15
click at [202, 205] on div "Not known" at bounding box center [162, 209] width 211 height 16
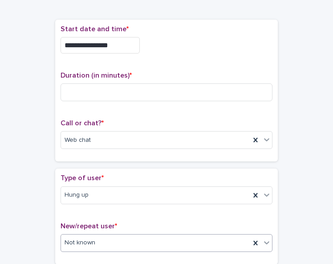
scroll to position [0, 0]
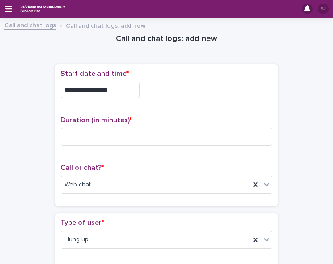
click at [27, 76] on div "**********" at bounding box center [167, 204] width 316 height 363
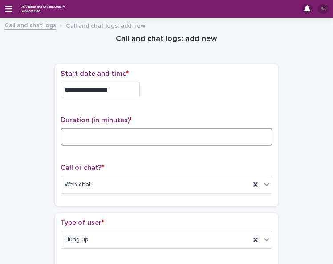
click at [86, 133] on input at bounding box center [167, 137] width 212 height 18
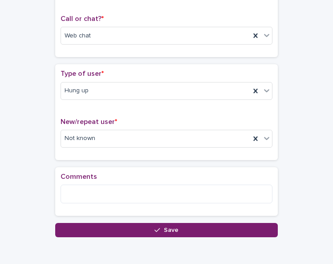
scroll to position [150, 0]
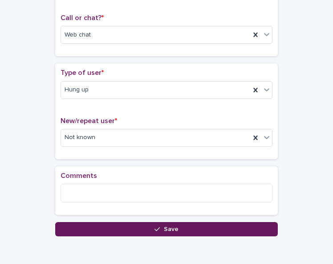
type input "*"
click at [195, 223] on button "Save" at bounding box center [166, 229] width 223 height 14
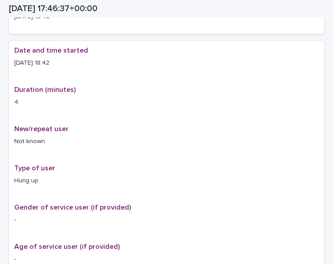
scroll to position [160, 0]
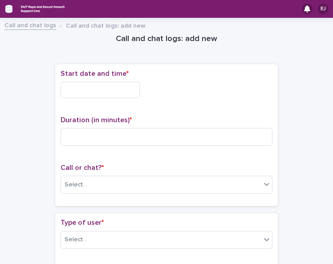
click at [8, 11] on icon "button" at bounding box center [8, 9] width 7 height 6
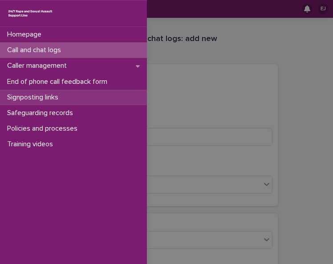
click at [74, 99] on div "Signposting links" at bounding box center [73, 98] width 147 height 16
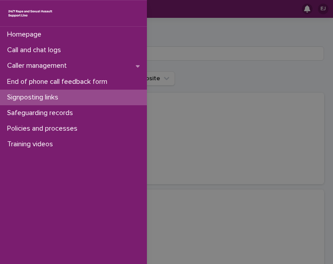
click at [208, 41] on div "Homepage Call and chat logs Caller management End of phone call feedback form S…" at bounding box center [166, 132] width 333 height 264
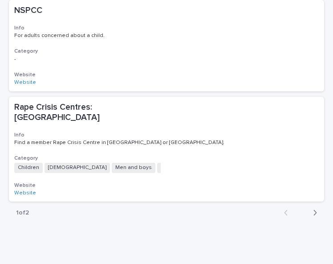
scroll to position [912, 0]
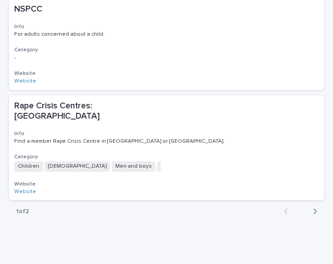
click at [313, 207] on icon "button" at bounding box center [315, 211] width 4 height 8
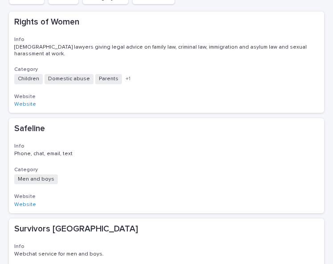
scroll to position [80, 0]
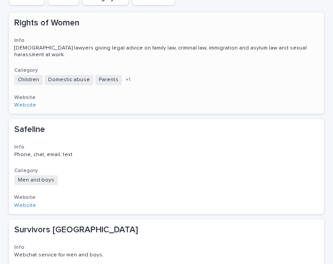
click at [65, 21] on p "Rights of Women" at bounding box center [92, 23] width 156 height 10
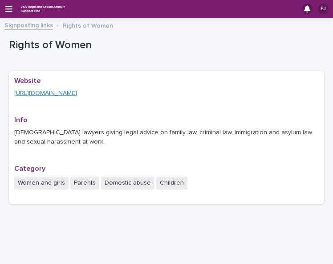
click at [61, 94] on link "[URL][DOMAIN_NAME]" at bounding box center [45, 93] width 63 height 6
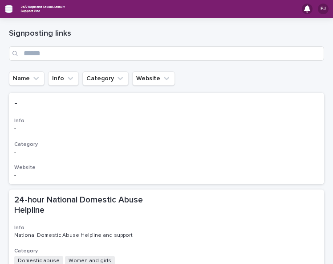
click at [9, 10] on icon "button" at bounding box center [8, 9] width 7 height 8
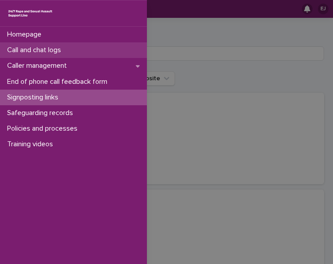
click at [34, 50] on p "Call and chat logs" at bounding box center [36, 50] width 65 height 8
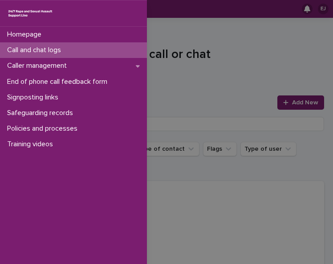
click at [193, 70] on div "Homepage Call and chat logs Caller management End of phone call feedback form S…" at bounding box center [166, 132] width 333 height 264
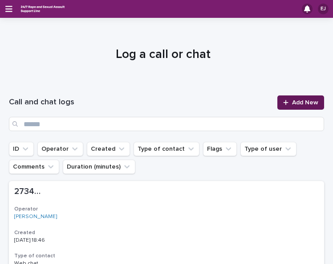
click at [283, 99] on icon at bounding box center [285, 102] width 5 height 6
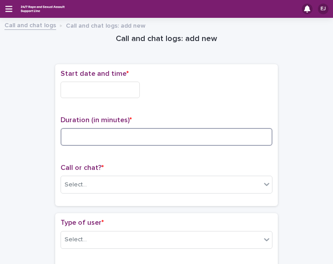
click at [107, 137] on input at bounding box center [167, 137] width 212 height 18
type input "**"
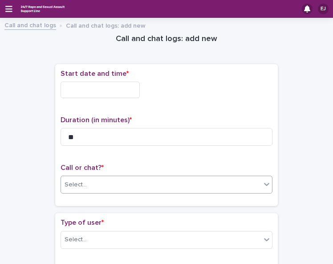
click at [108, 179] on div "Select..." at bounding box center [161, 184] width 200 height 15
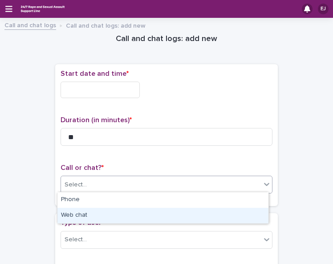
drag, startPoint x: 112, startPoint y: 195, endPoint x: 111, endPoint y: 215, distance: 20.1
click at [175, 217] on div "Web chat" at bounding box center [162, 216] width 211 height 16
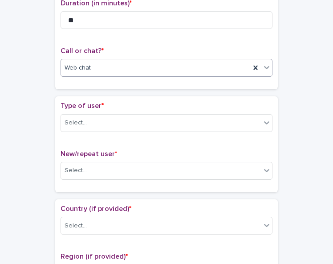
scroll to position [124, 0]
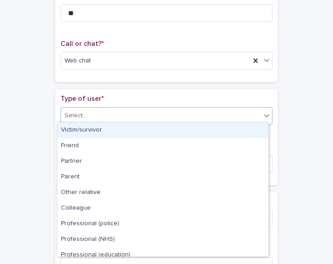
click at [262, 113] on div at bounding box center [267, 115] width 11 height 16
click at [253, 128] on div "Victim/survivor" at bounding box center [162, 131] width 211 height 16
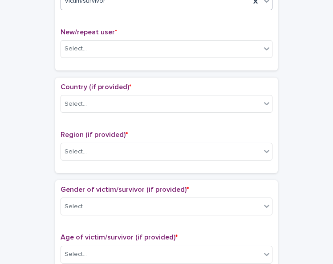
scroll to position [242, 0]
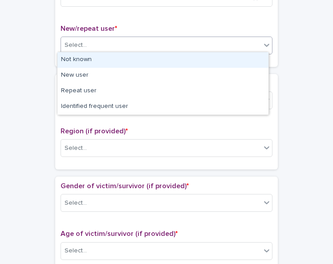
click at [239, 47] on div "Select..." at bounding box center [161, 45] width 200 height 15
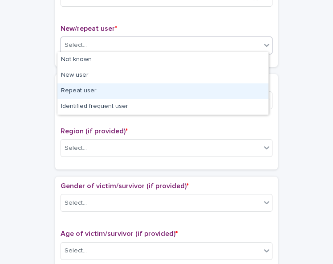
click at [229, 87] on div "Repeat user" at bounding box center [162, 91] width 211 height 16
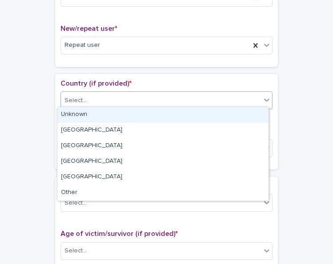
click at [229, 99] on div "Select..." at bounding box center [161, 100] width 200 height 15
click at [222, 112] on div "Unknown" at bounding box center [162, 115] width 211 height 16
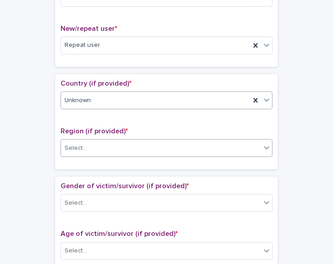
click at [218, 147] on div "Select..." at bounding box center [161, 148] width 200 height 15
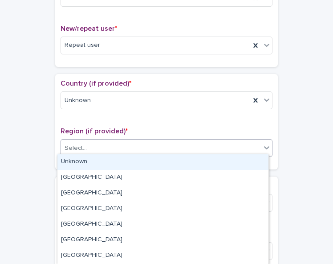
click at [217, 159] on div "Unknown" at bounding box center [162, 162] width 211 height 16
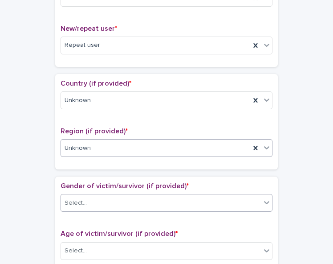
click at [215, 199] on div "Select..." at bounding box center [161, 203] width 200 height 15
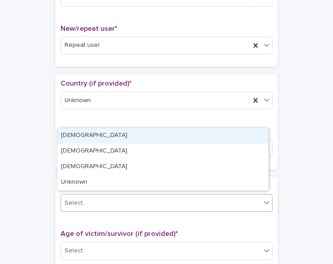
click at [225, 132] on div "[DEMOGRAPHIC_DATA]" at bounding box center [162, 136] width 211 height 16
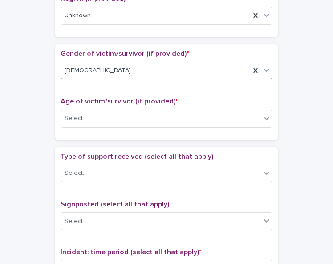
scroll to position [377, 0]
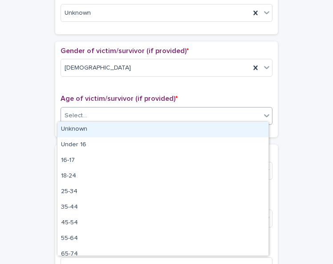
drag, startPoint x: 254, startPoint y: 105, endPoint x: 252, endPoint y: 126, distance: 20.7
click at [252, 126] on body "EJ Call and chat logs Call and chat logs: add new Loading... Saving… Loading...…" at bounding box center [166, 132] width 333 height 264
click at [248, 127] on div "Unknown" at bounding box center [162, 130] width 211 height 16
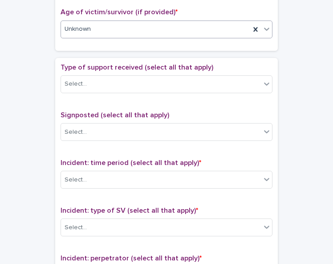
scroll to position [465, 0]
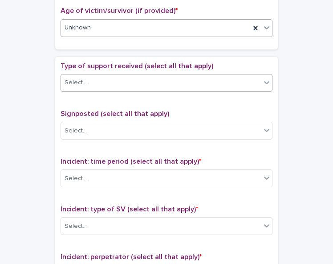
click at [221, 80] on div "Select..." at bounding box center [161, 82] width 200 height 15
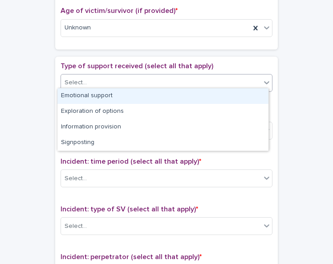
click at [218, 93] on div "Emotional support" at bounding box center [162, 96] width 211 height 16
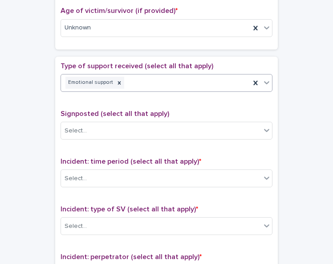
click at [264, 80] on icon at bounding box center [267, 82] width 9 height 9
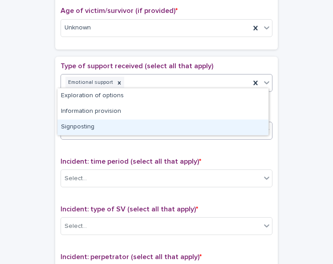
click at [251, 123] on div "Signposting" at bounding box center [162, 127] width 211 height 16
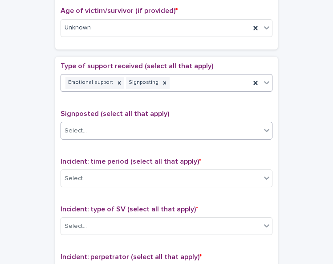
click at [250, 126] on div "Select..." at bounding box center [161, 130] width 200 height 15
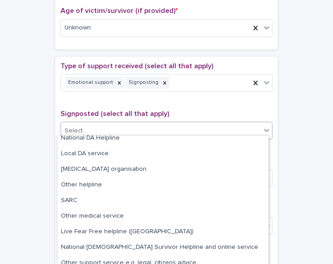
scroll to position [58, 0]
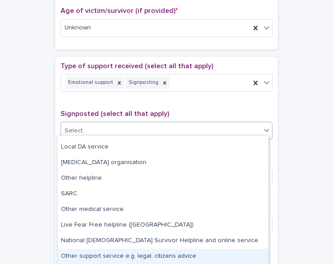
click at [224, 257] on div "Other support service e.g. legal, citizens advice" at bounding box center [162, 257] width 211 height 16
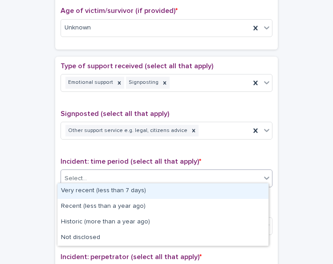
click at [244, 177] on div "Select..." at bounding box center [161, 178] width 200 height 15
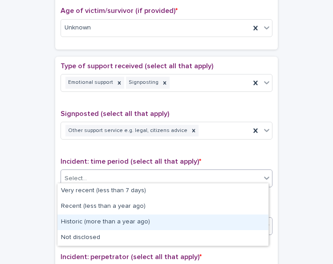
click at [238, 218] on div "Historic (more than a year ago)" at bounding box center [162, 222] width 211 height 16
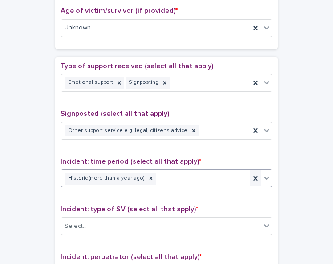
click at [253, 174] on icon at bounding box center [255, 178] width 9 height 9
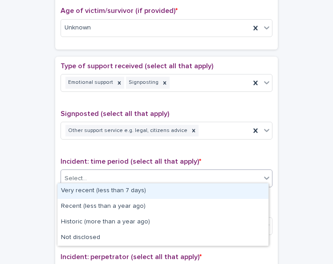
click at [263, 173] on icon at bounding box center [267, 177] width 9 height 9
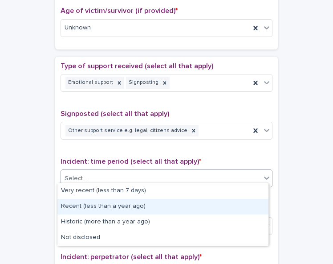
click at [251, 204] on div "Recent (less than a year ago)" at bounding box center [162, 207] width 211 height 16
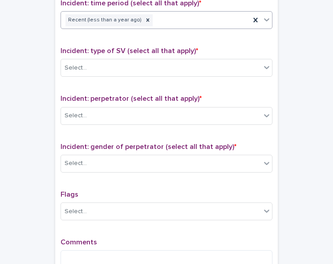
scroll to position [624, 0]
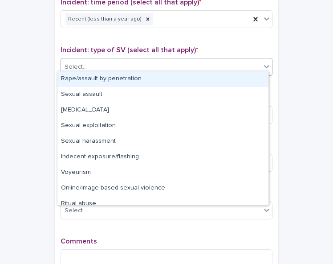
click at [263, 65] on icon at bounding box center [267, 66] width 9 height 9
click at [252, 77] on div "Rape/assault by penetration" at bounding box center [162, 79] width 211 height 16
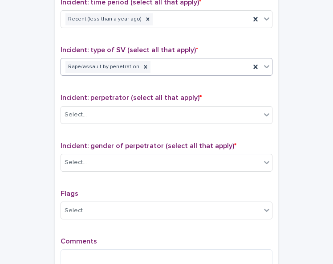
click at [263, 64] on icon at bounding box center [267, 66] width 9 height 9
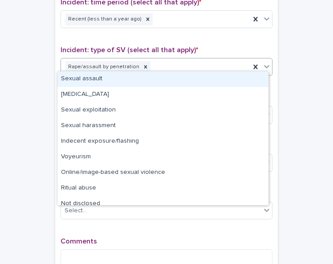
click at [245, 77] on div "Sexual assault" at bounding box center [162, 79] width 211 height 16
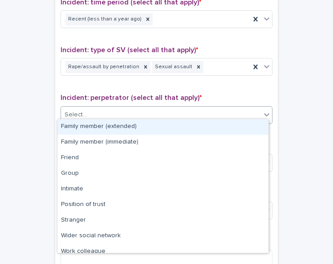
click at [245, 109] on div "Select..." at bounding box center [161, 114] width 200 height 15
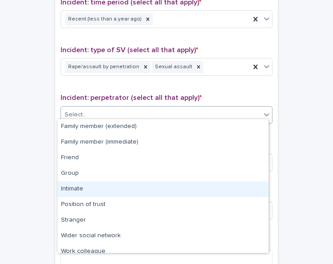
click at [227, 195] on div "Intimate" at bounding box center [162, 189] width 211 height 16
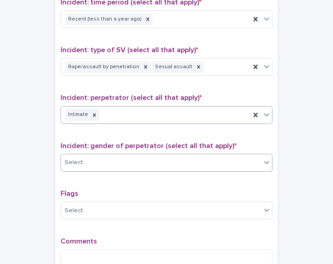
click at [238, 155] on div "Select..." at bounding box center [161, 162] width 200 height 15
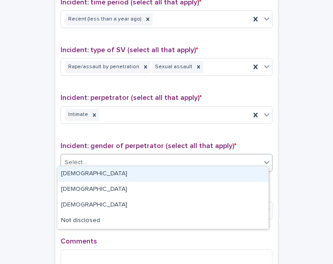
click at [234, 170] on div "[DEMOGRAPHIC_DATA]" at bounding box center [162, 174] width 211 height 16
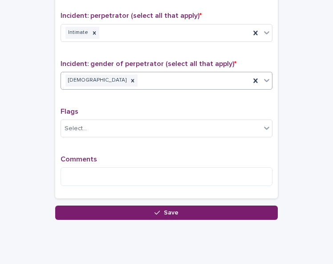
scroll to position [710, 0]
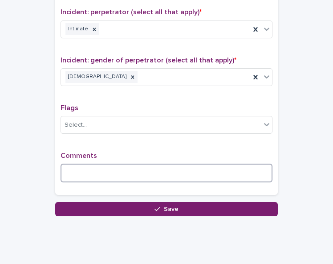
click at [104, 165] on textarea at bounding box center [167, 173] width 212 height 19
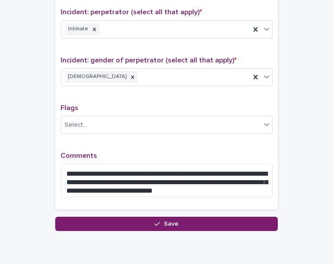
drag, startPoint x: 132, startPoint y: 169, endPoint x: 316, endPoint y: 82, distance: 203.7
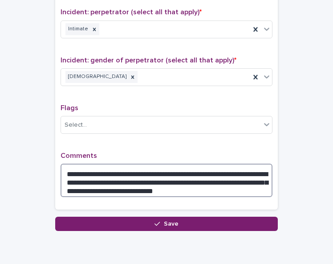
click at [140, 168] on textarea "**********" at bounding box center [167, 180] width 212 height 33
click at [135, 168] on textarea "**********" at bounding box center [167, 180] width 212 height 33
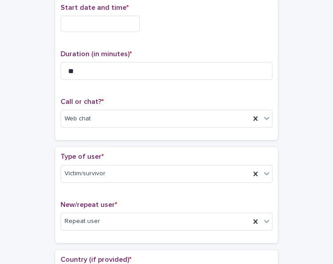
scroll to position [0, 0]
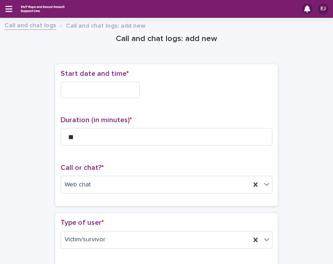
type textarea "**********"
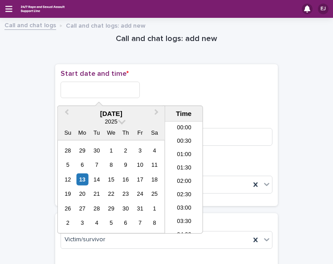
click at [117, 89] on input "text" at bounding box center [100, 90] width 79 height 16
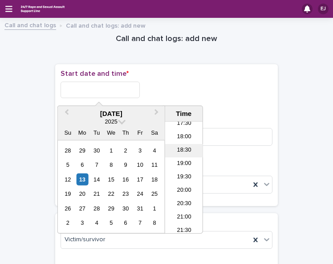
click at [181, 148] on li "18:30" at bounding box center [184, 150] width 38 height 13
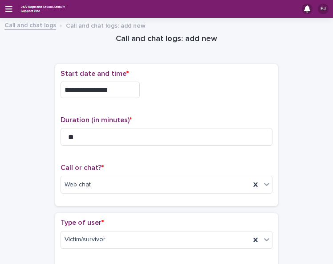
click at [118, 90] on input "**********" at bounding box center [100, 90] width 79 height 16
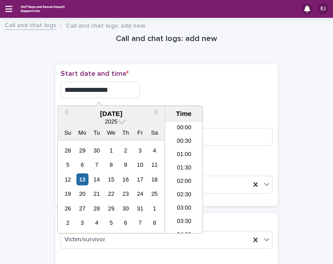
scroll to position [446, 0]
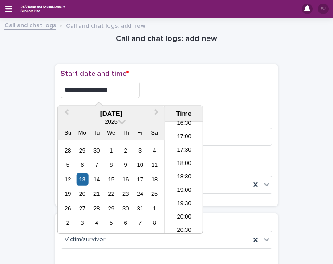
type input "**********"
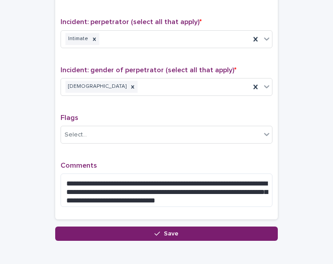
scroll to position [707, 0]
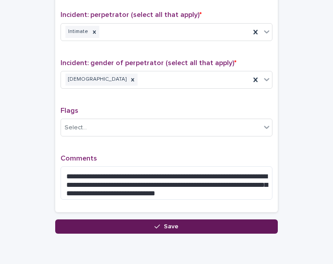
click at [204, 220] on button "Save" at bounding box center [166, 226] width 223 height 14
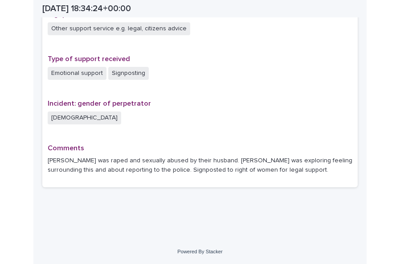
scroll to position [597, 0]
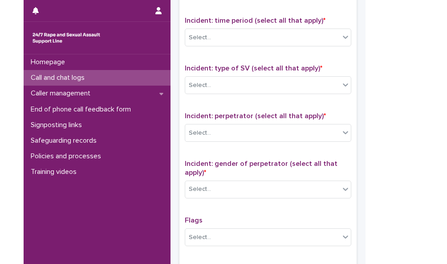
scroll to position [569, 0]
